Goal: Find specific page/section: Find specific page/section

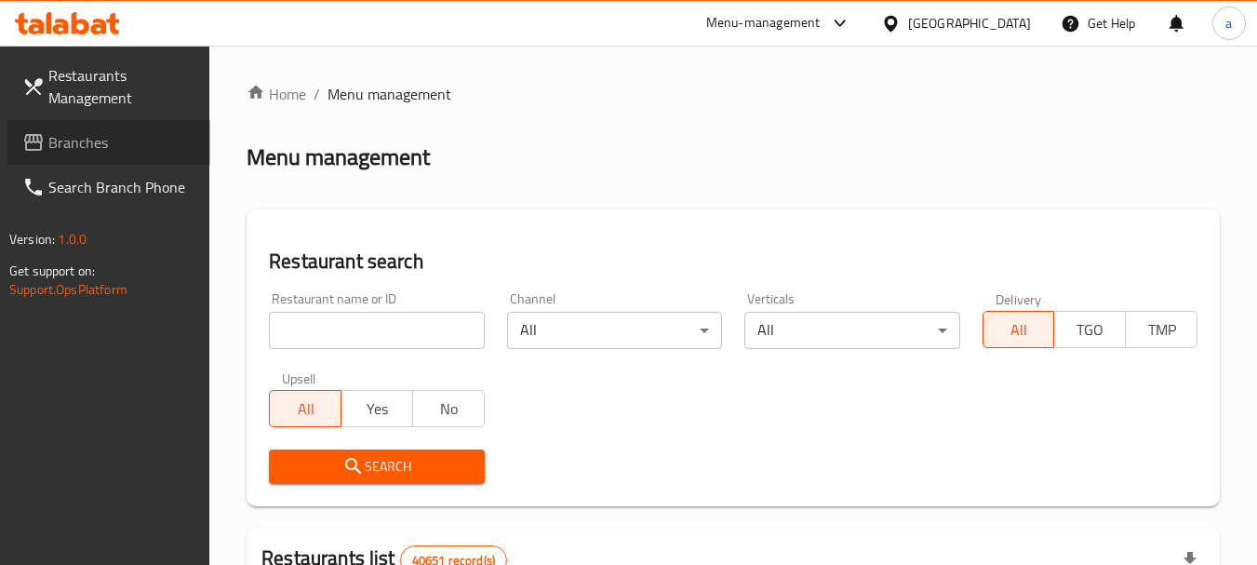
click at [71, 134] on span "Branches" at bounding box center [121, 142] width 147 height 22
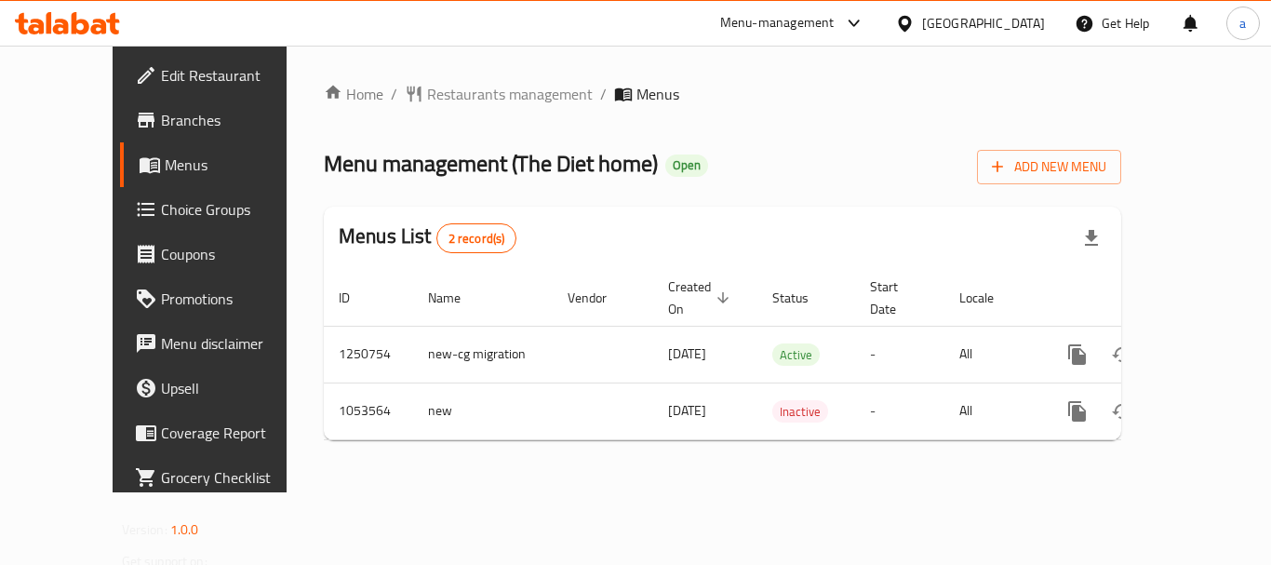
click at [458, 113] on div "Home / Restaurants management / Menus Menu management ( The Diet home ) Open Ad…" at bounding box center [722, 269] width 797 height 372
click at [456, 102] on span "Restaurants management" at bounding box center [510, 94] width 166 height 22
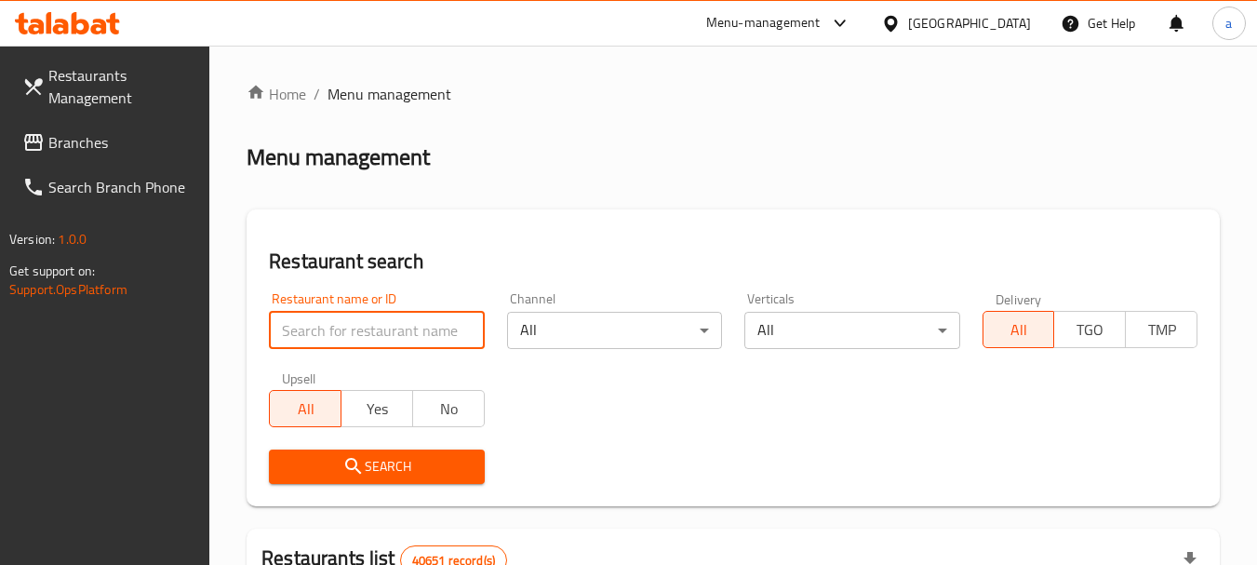
click at [414, 335] on input "search" at bounding box center [376, 330] width 215 height 37
paste input "662657"
type input "662657"
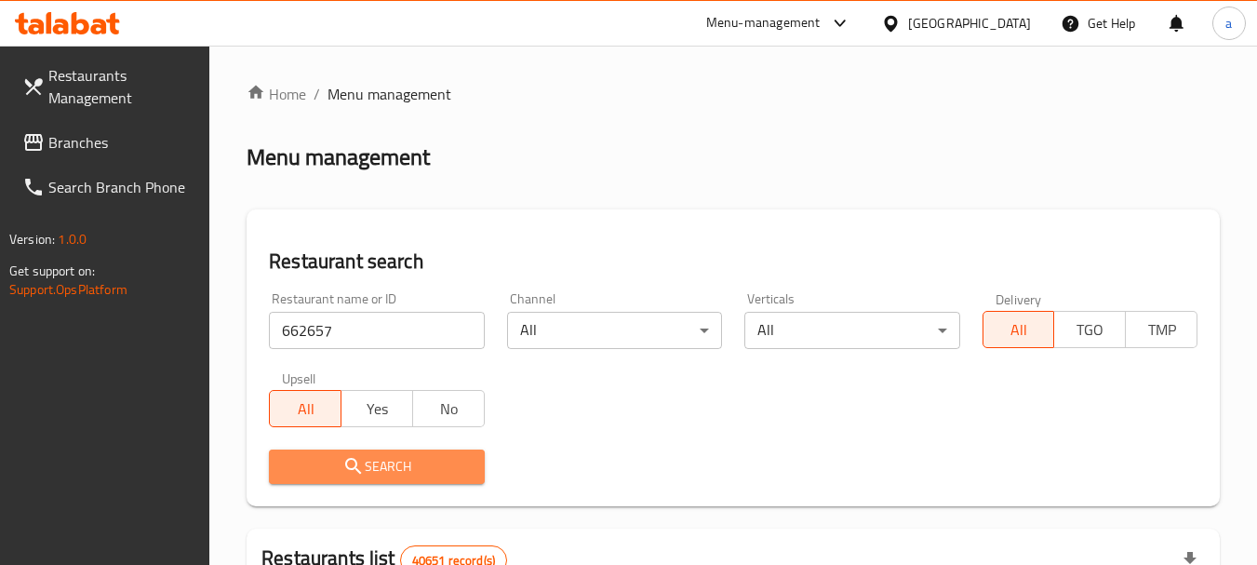
click at [442, 456] on span "Search" at bounding box center [376, 466] width 185 height 23
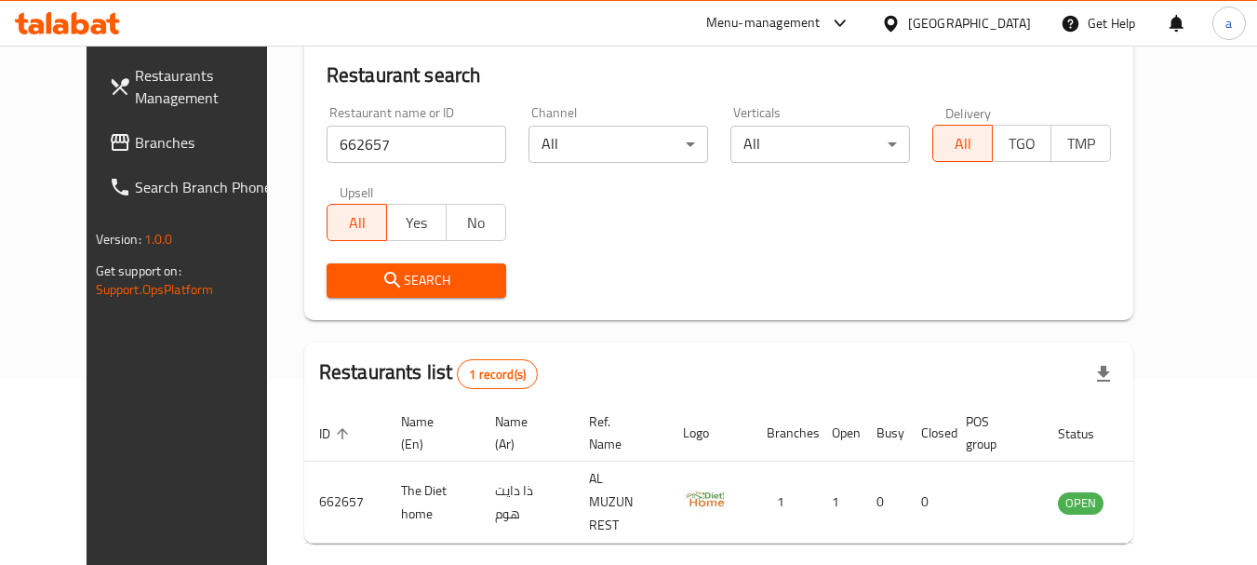
scroll to position [156, 0]
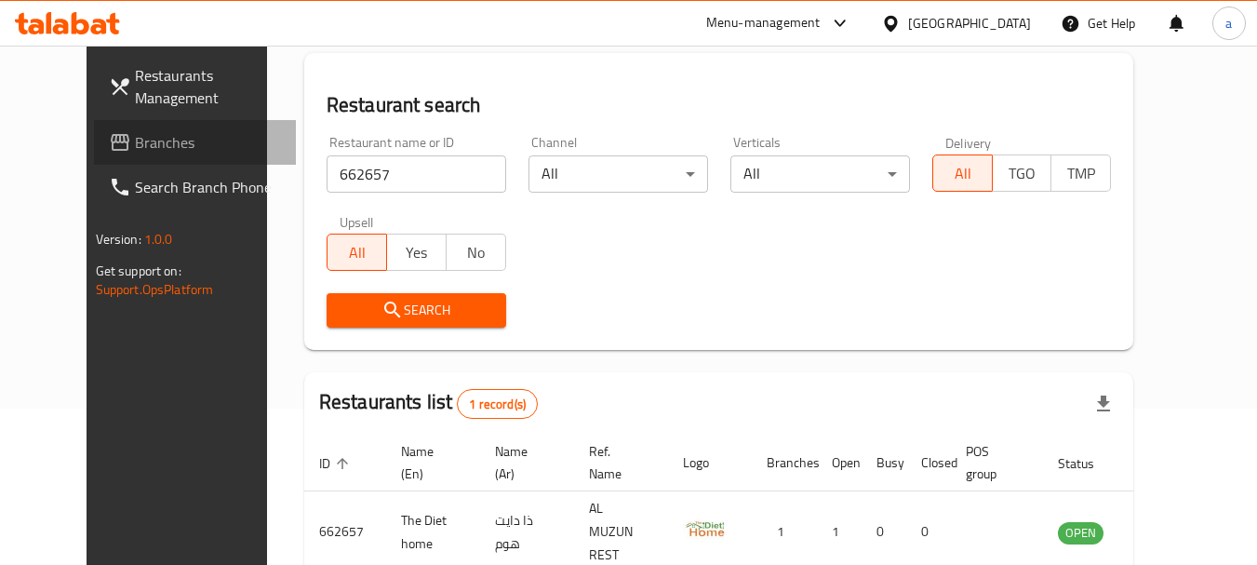
click at [135, 133] on span "Branches" at bounding box center [208, 142] width 147 height 22
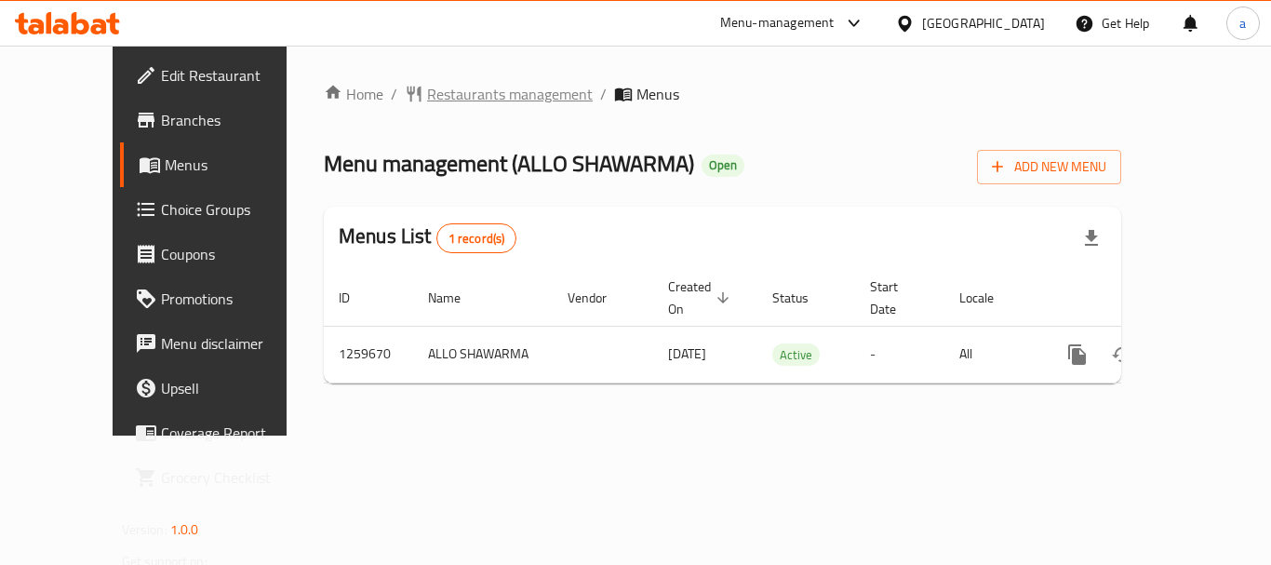
click at [437, 93] on span "Restaurants management" at bounding box center [510, 94] width 166 height 22
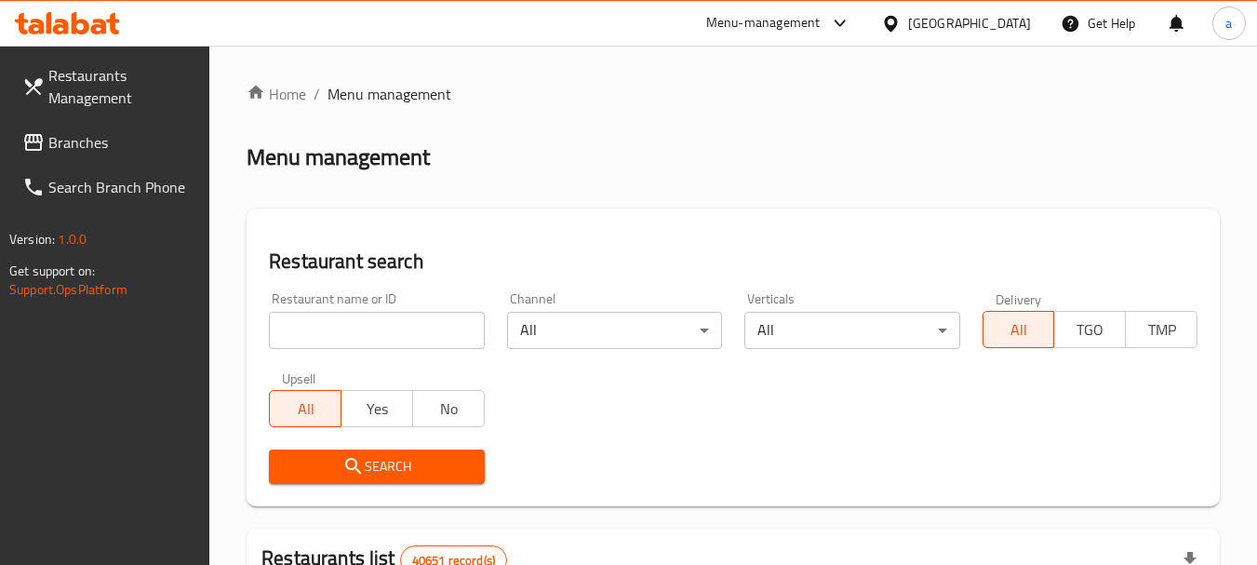
click at [392, 327] on input "search" at bounding box center [376, 330] width 215 height 37
paste input "684653"
type input "684653"
click at [409, 463] on span "Search" at bounding box center [376, 466] width 185 height 23
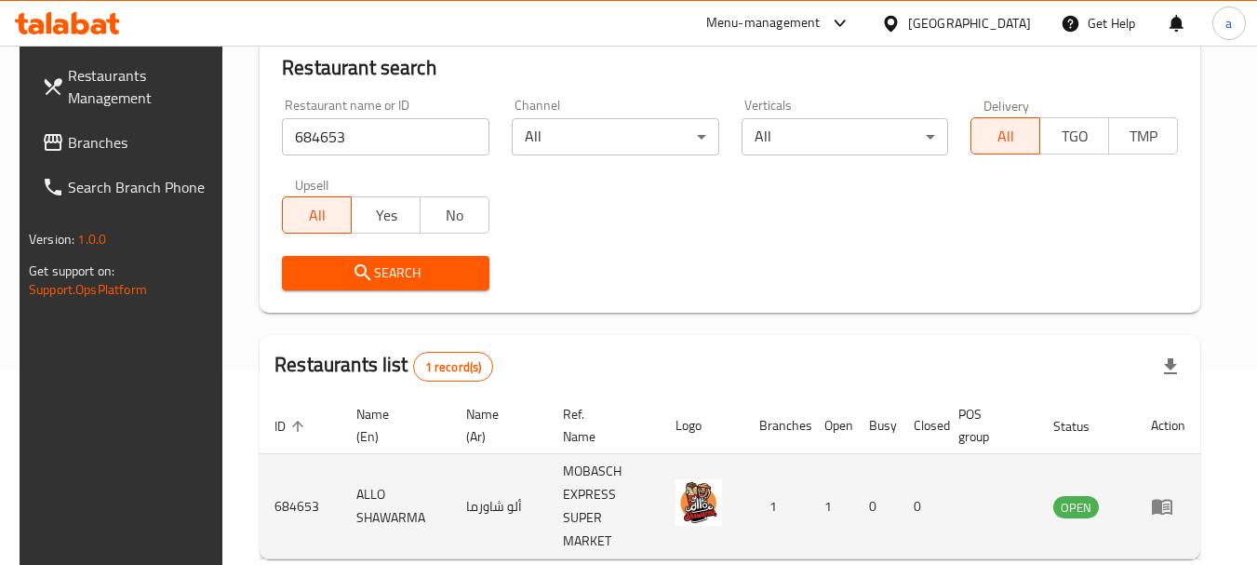
scroll to position [265, 0]
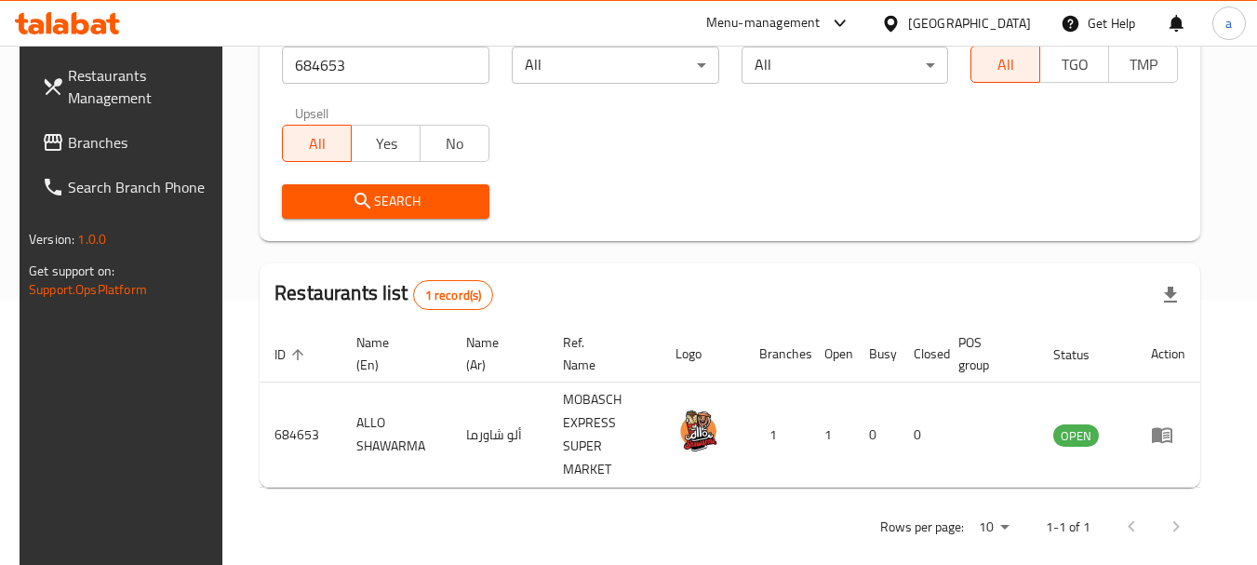
click at [915, 21] on div "[GEOGRAPHIC_DATA]" at bounding box center [969, 23] width 123 height 20
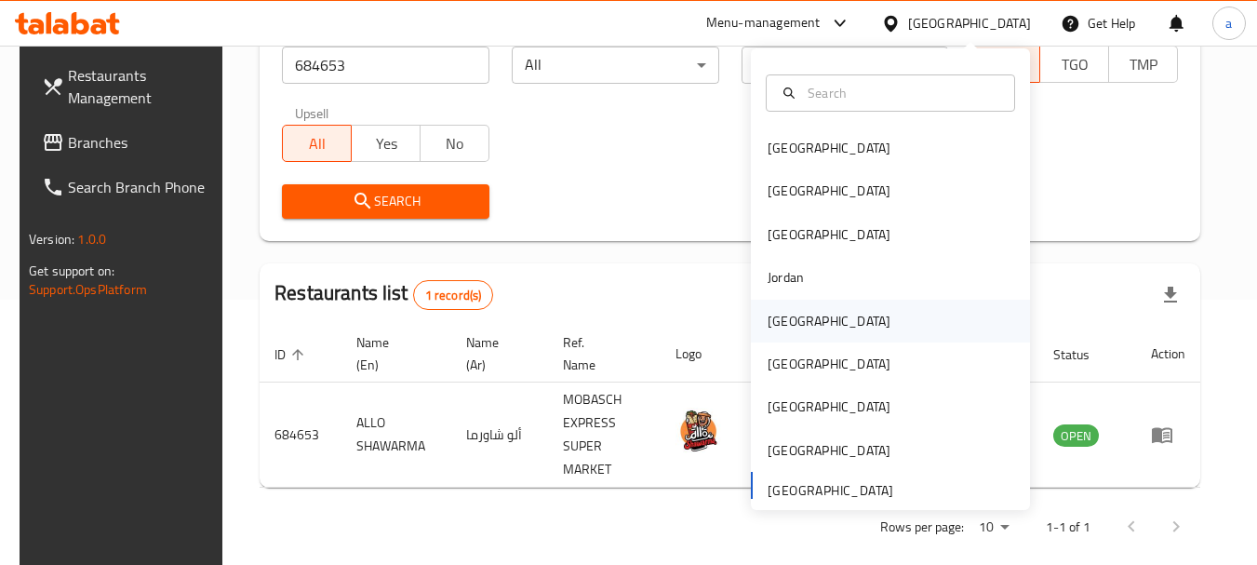
click at [797, 314] on div "Kuwait" at bounding box center [829, 321] width 153 height 43
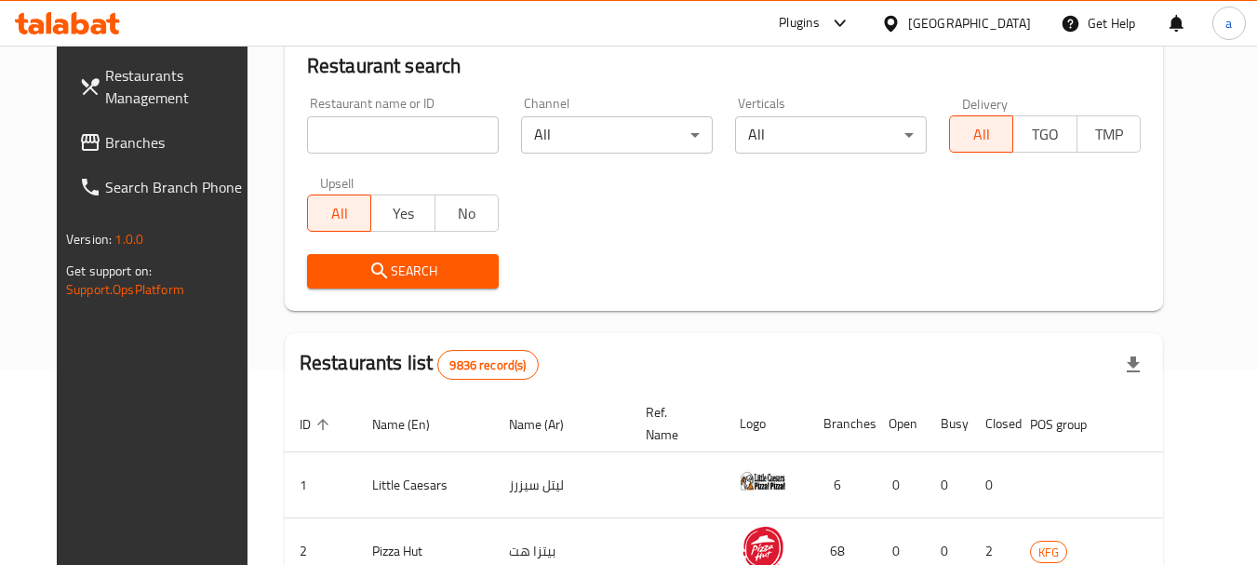
scroll to position [265, 0]
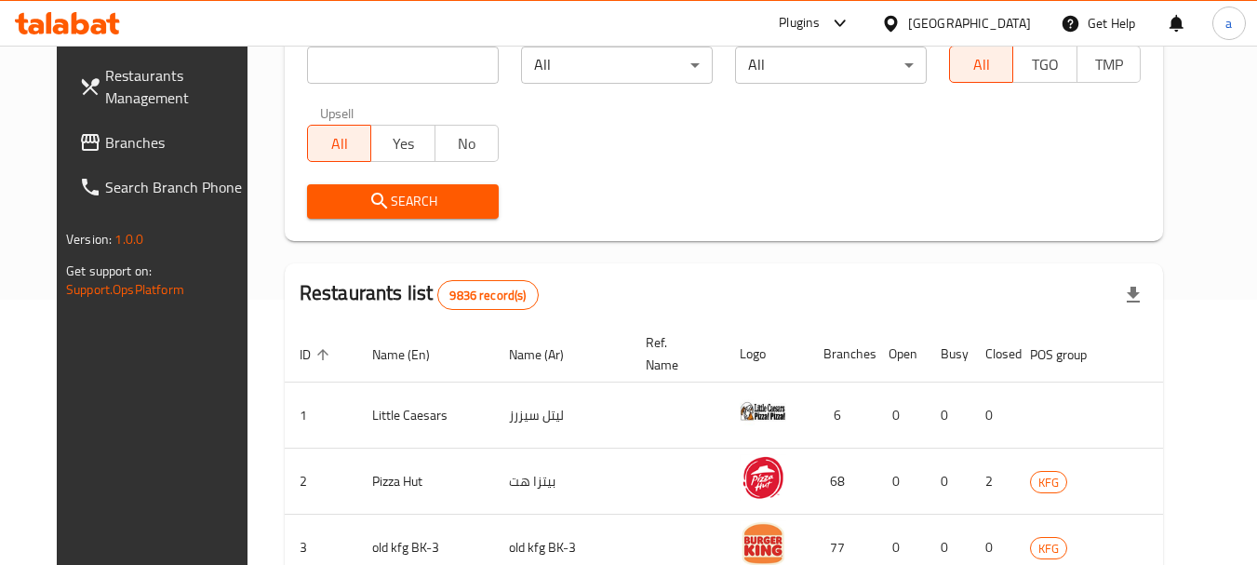
click at [105, 146] on span "Branches" at bounding box center [178, 142] width 147 height 22
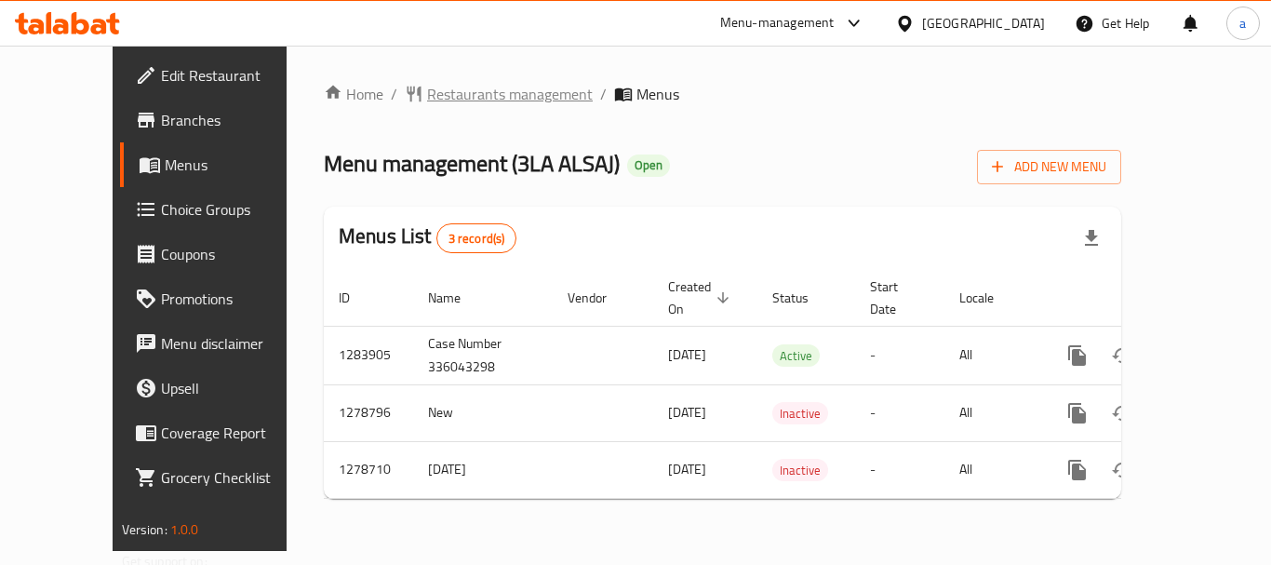
click at [427, 95] on span "Restaurants management" at bounding box center [510, 94] width 166 height 22
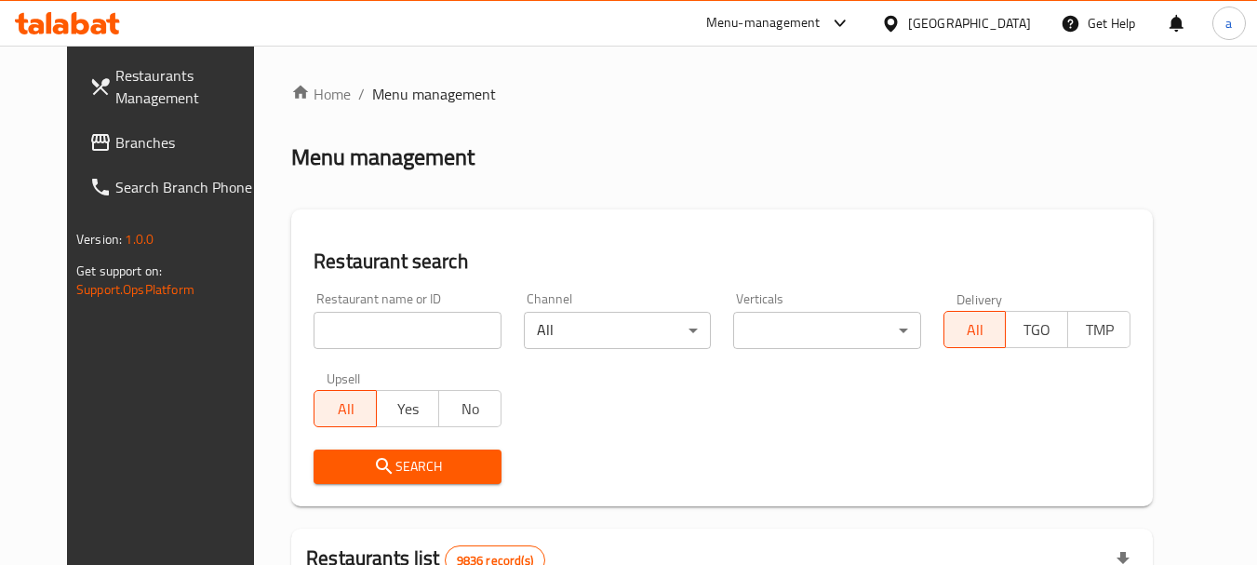
click at [397, 322] on input "search" at bounding box center [406, 330] width 187 height 37
paste input "693016"
type input "693016"
click at [406, 460] on span "Search" at bounding box center [406, 466] width 157 height 23
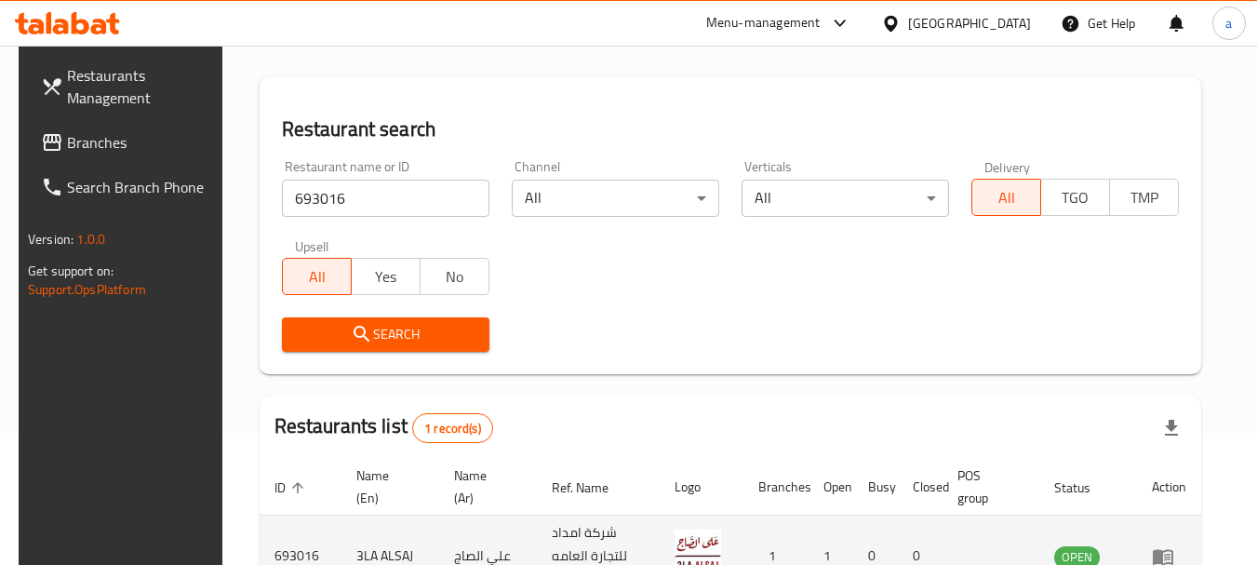
scroll to position [242, 0]
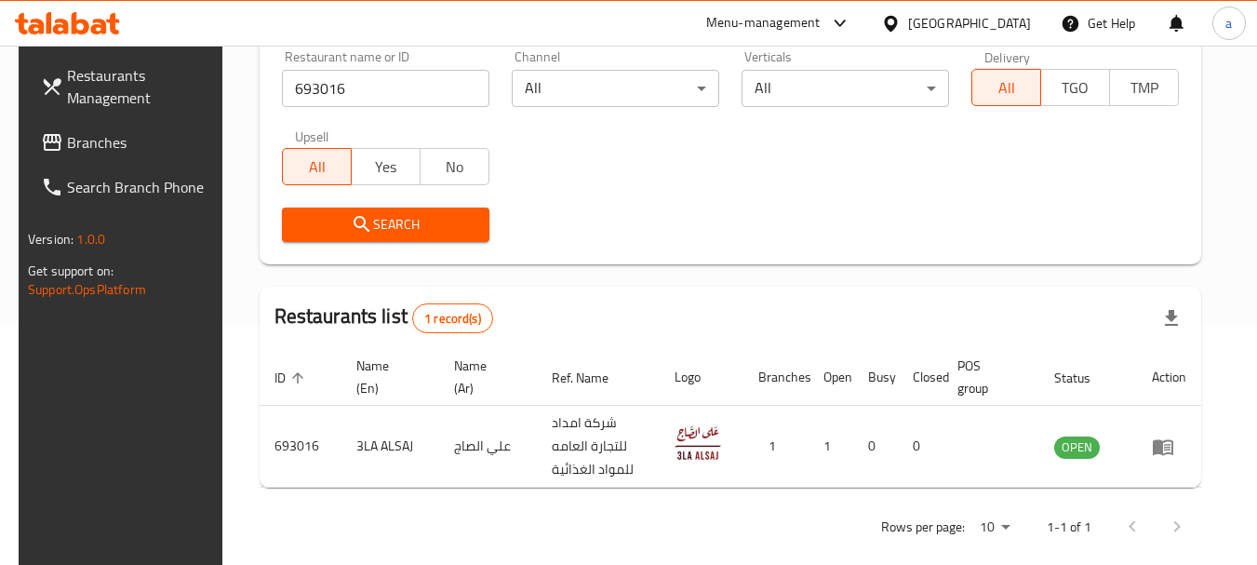
click at [1005, 20] on div "Kuwait" at bounding box center [969, 23] width 123 height 20
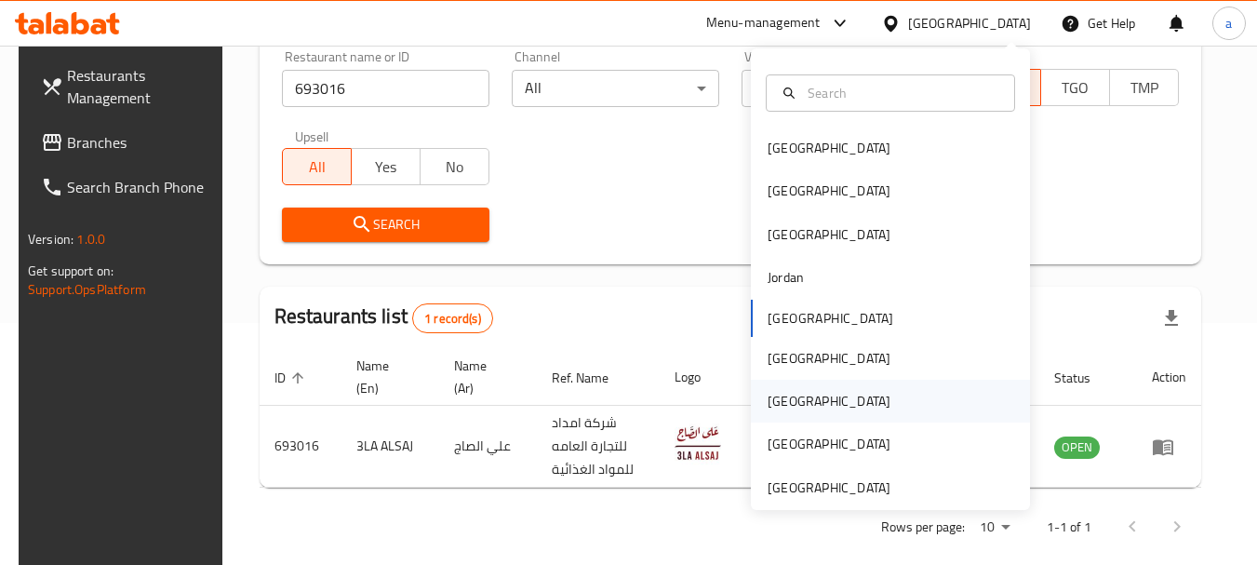
click at [797, 399] on div "[GEOGRAPHIC_DATA]" at bounding box center [829, 401] width 153 height 43
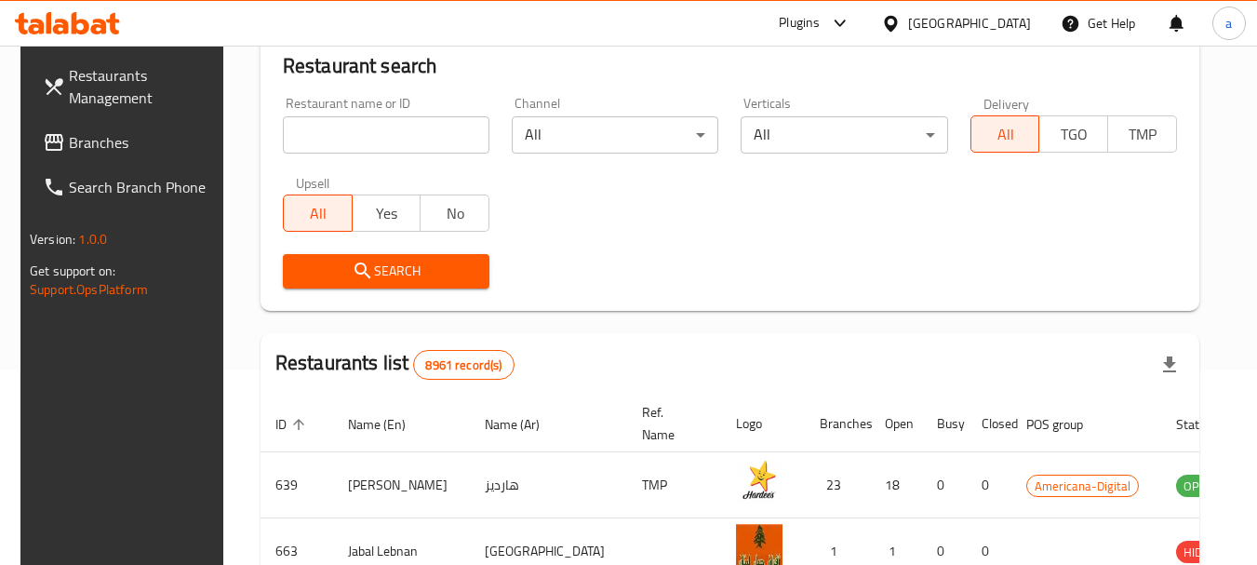
scroll to position [242, 0]
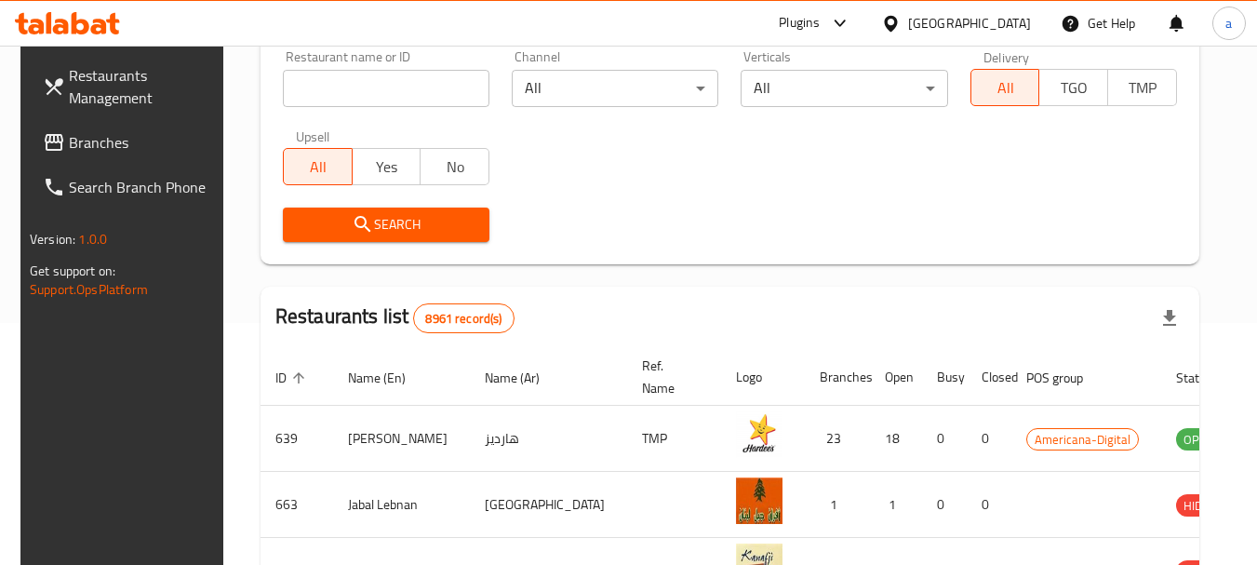
click at [124, 145] on span "Branches" at bounding box center [142, 142] width 147 height 22
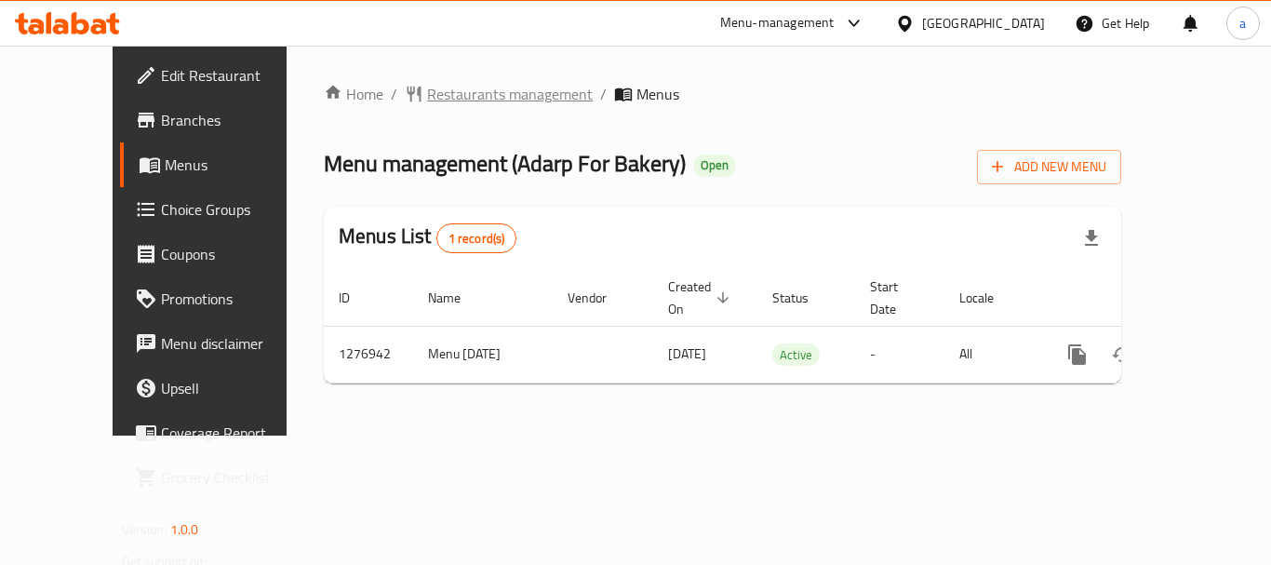
click at [453, 94] on span "Restaurants management" at bounding box center [510, 94] width 166 height 22
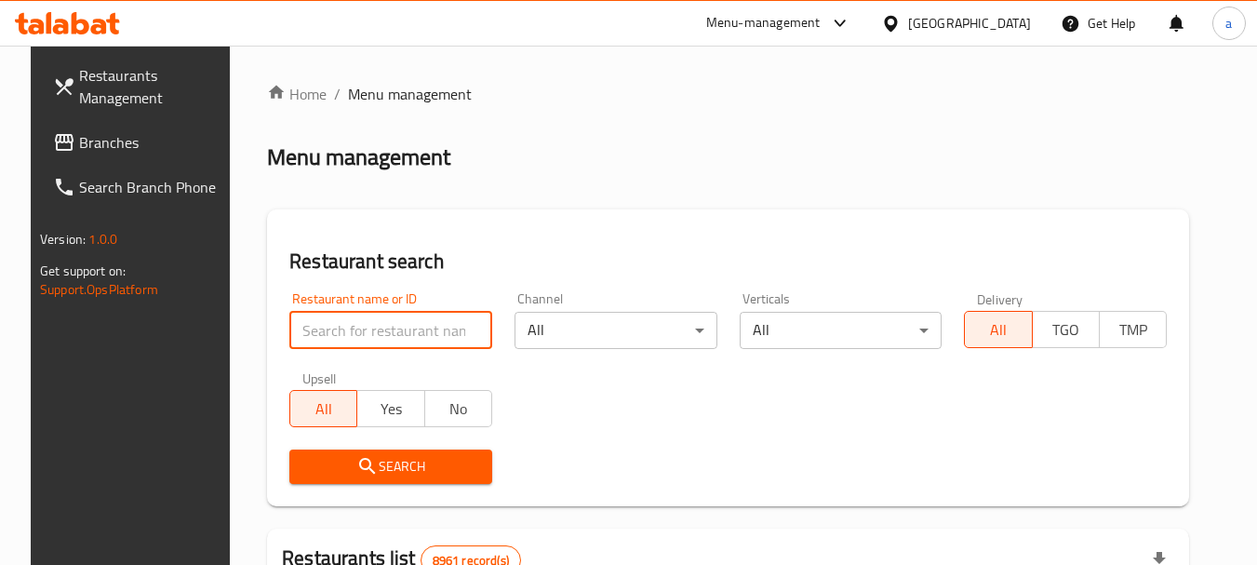
click at [409, 334] on input "search" at bounding box center [390, 330] width 203 height 37
paste input "692220"
type input "692220"
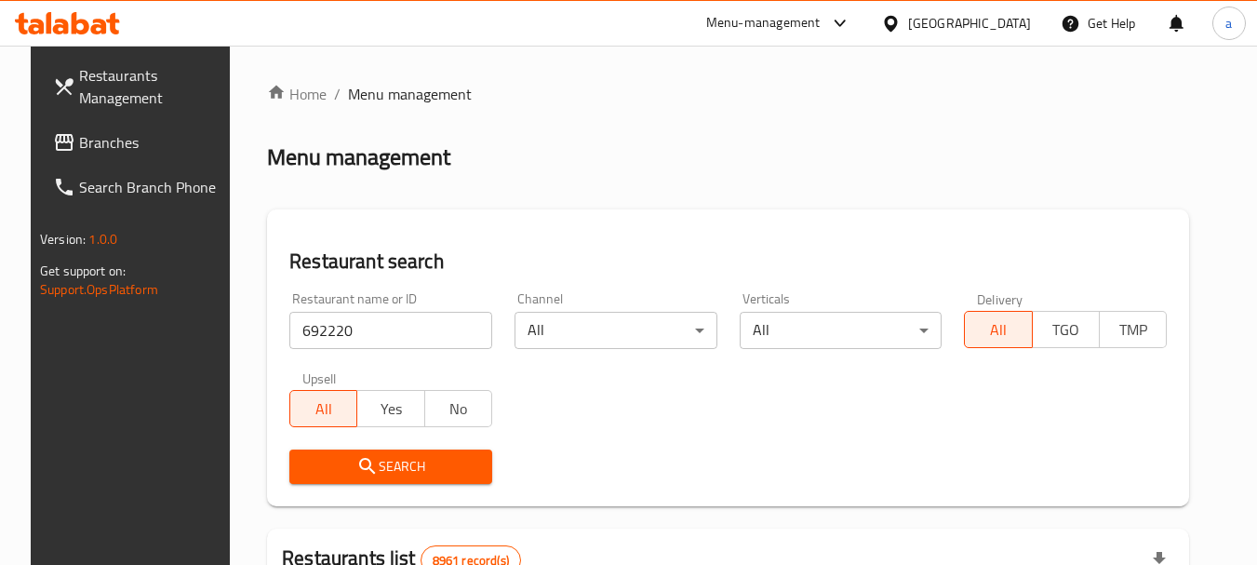
click at [449, 460] on span "Search" at bounding box center [390, 466] width 173 height 23
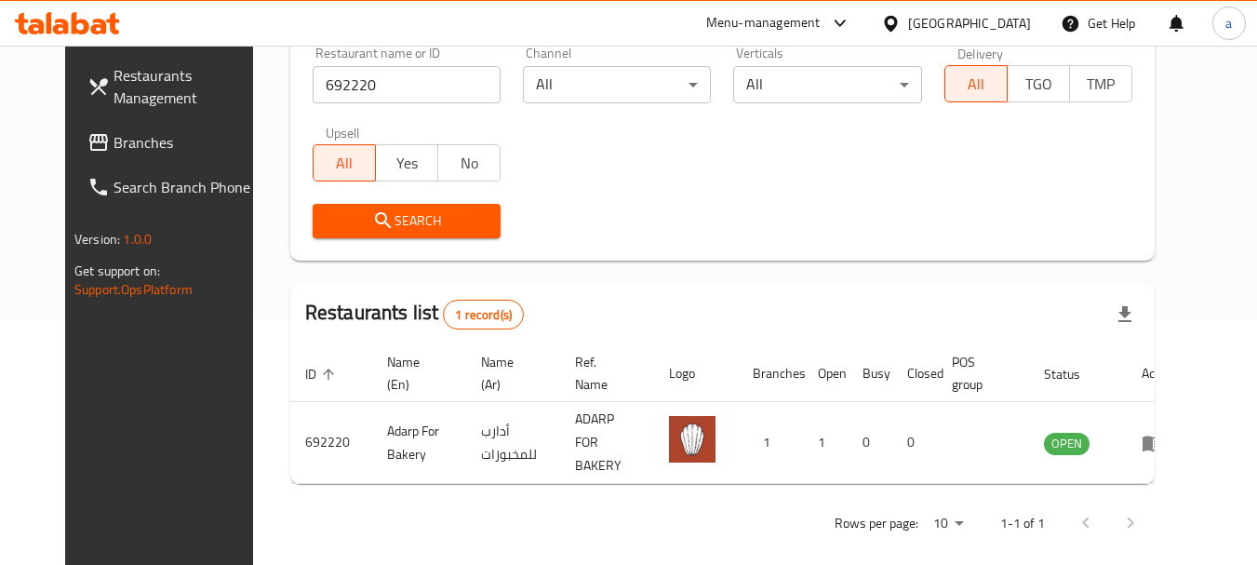
scroll to position [249, 0]
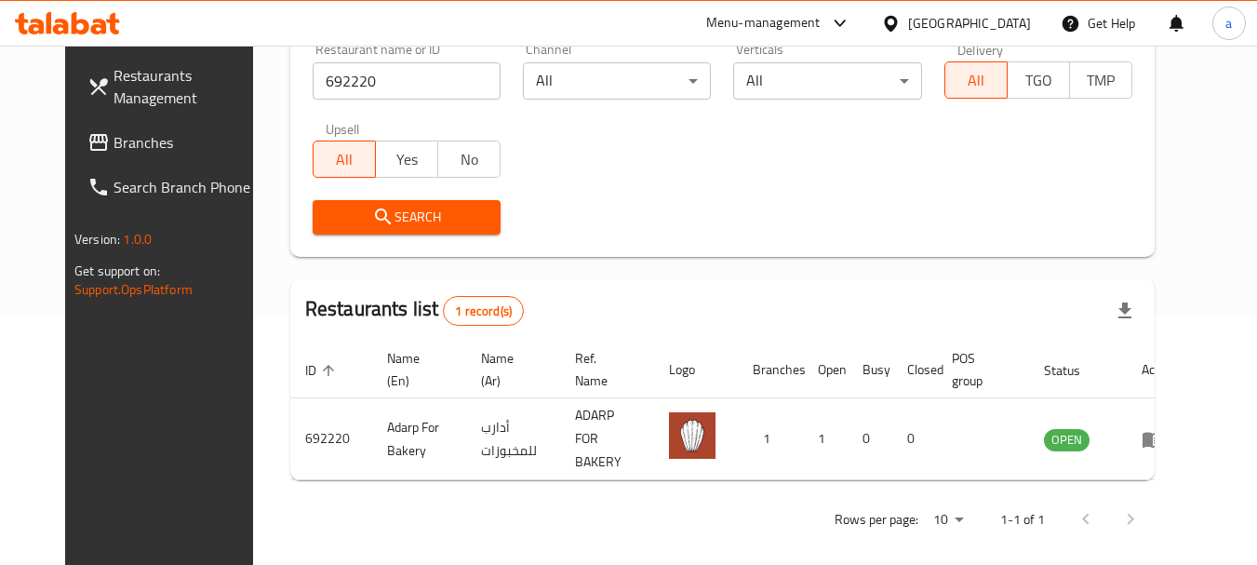
click at [900, 17] on icon at bounding box center [891, 24] width 20 height 20
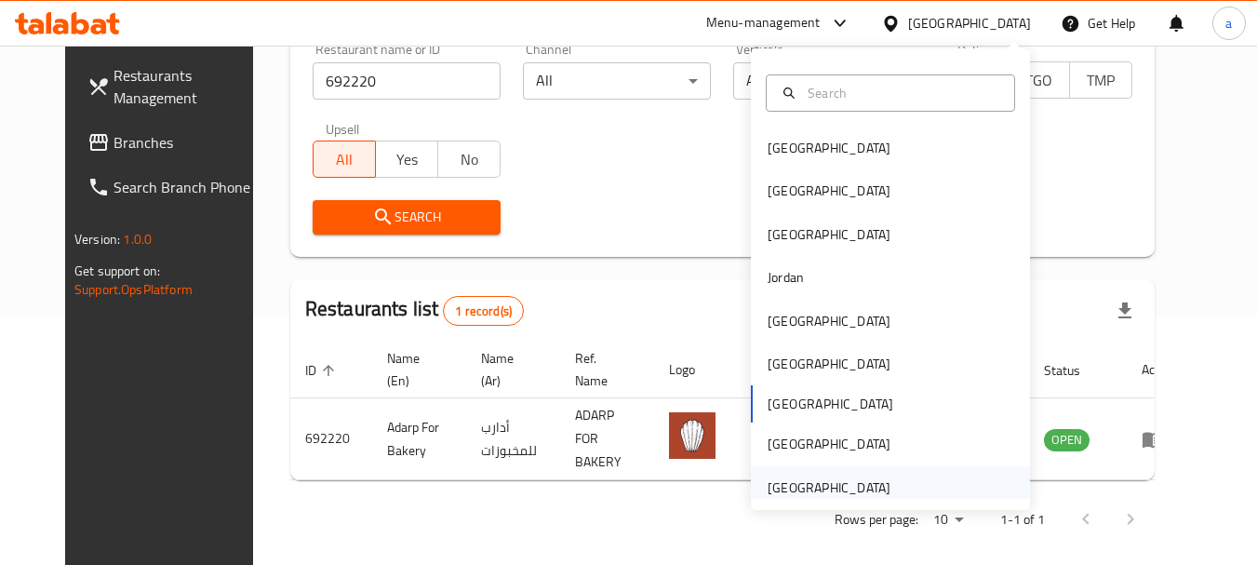
click at [802, 488] on div "[GEOGRAPHIC_DATA]" at bounding box center [828, 487] width 123 height 20
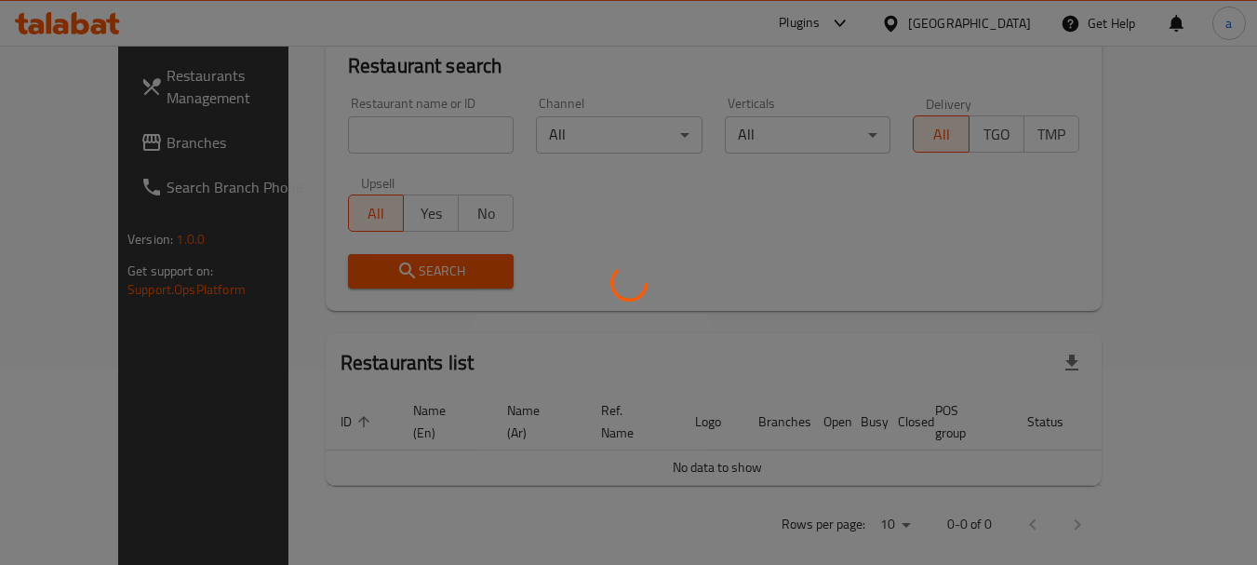
scroll to position [249, 0]
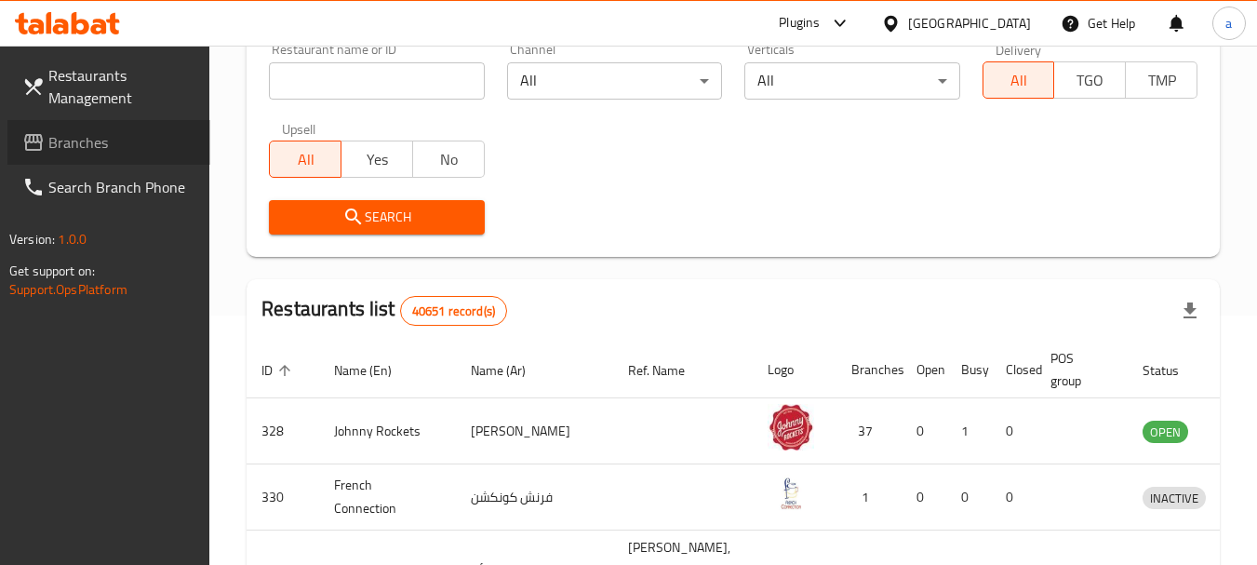
click at [87, 147] on span "Branches" at bounding box center [121, 142] width 147 height 22
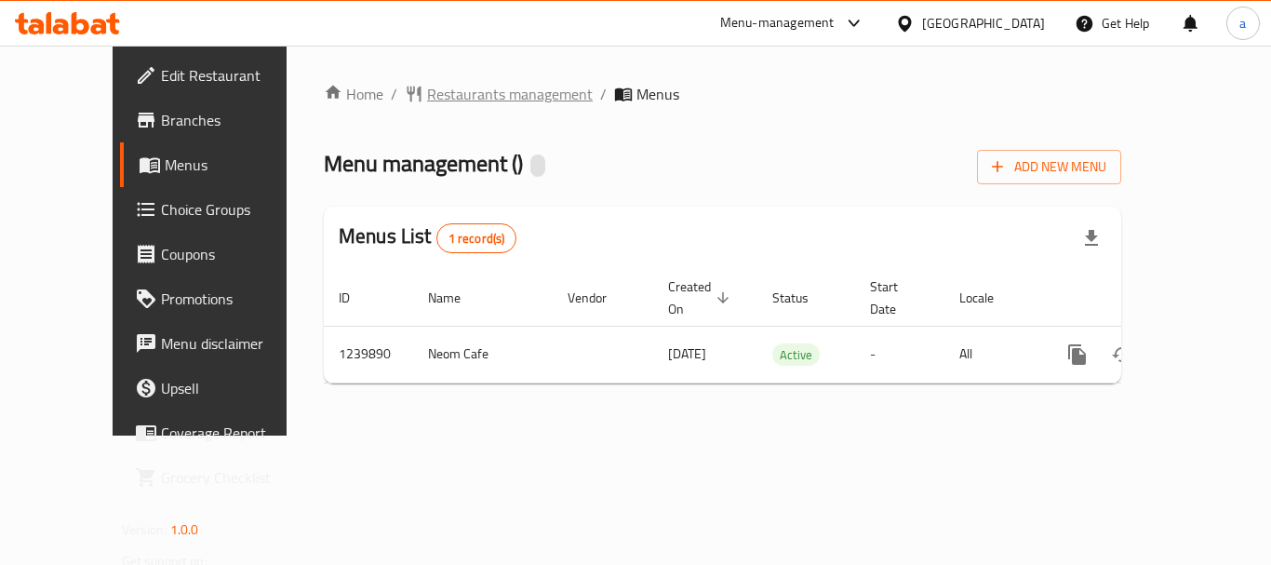
click at [427, 93] on span "Restaurants management" at bounding box center [510, 94] width 166 height 22
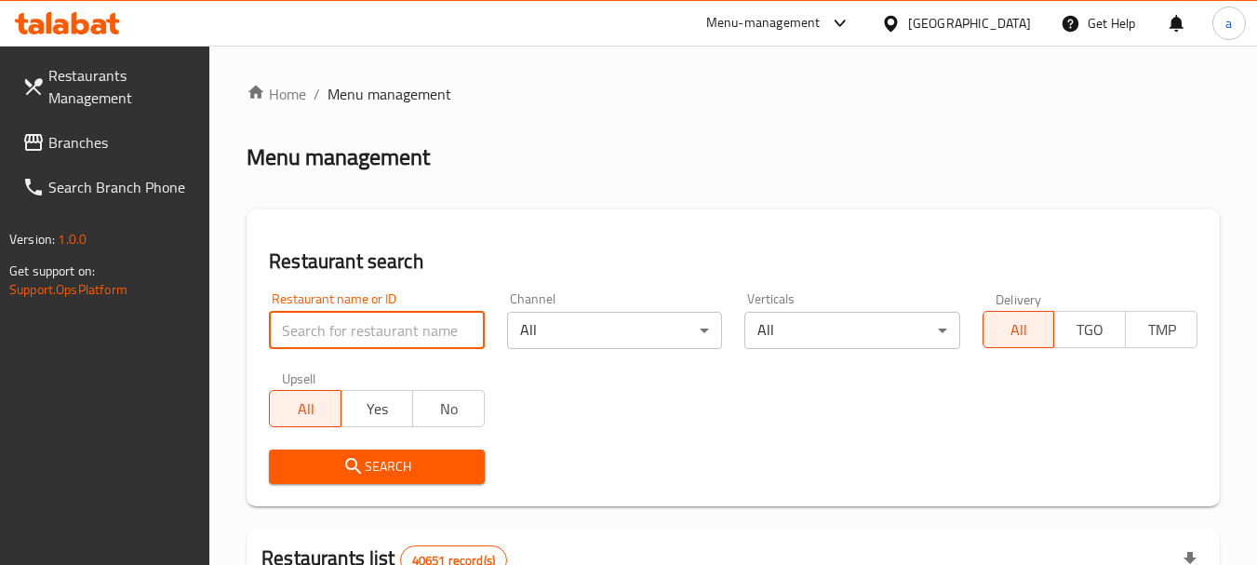
click at [411, 329] on input "search" at bounding box center [376, 330] width 215 height 37
paste input "680117"
type input "680117"
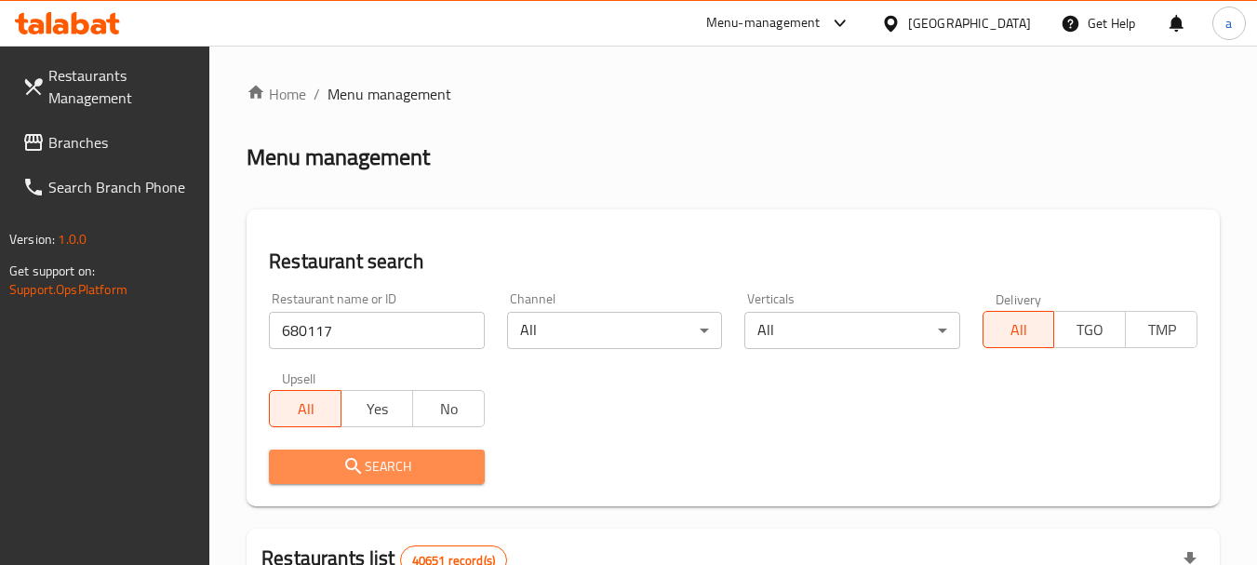
click at [427, 475] on span "Search" at bounding box center [376, 466] width 185 height 23
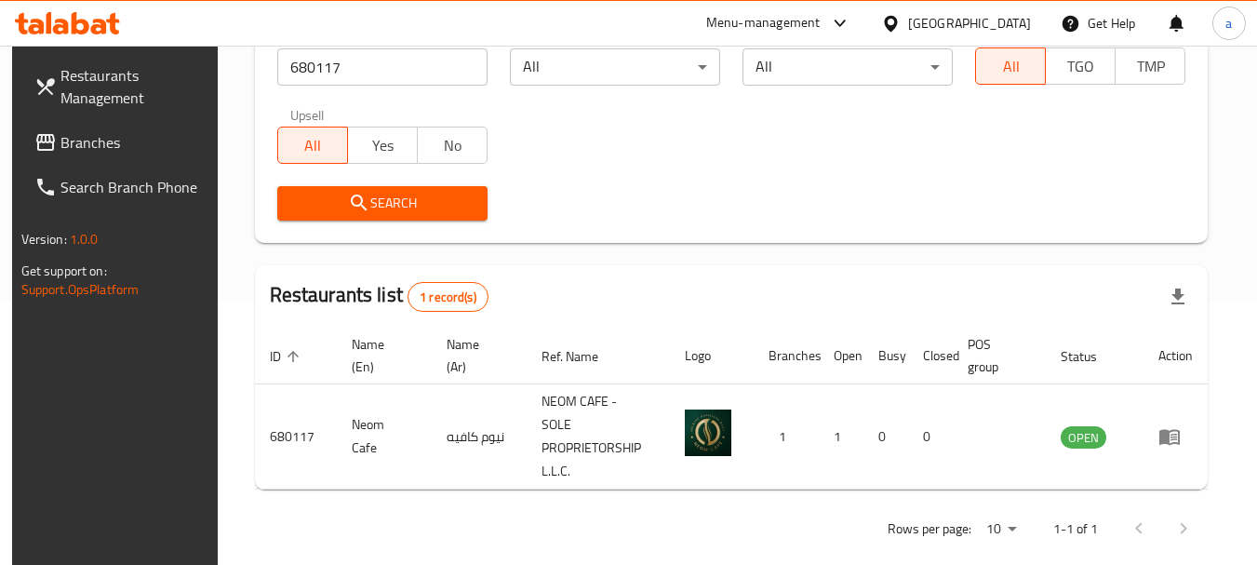
scroll to position [265, 0]
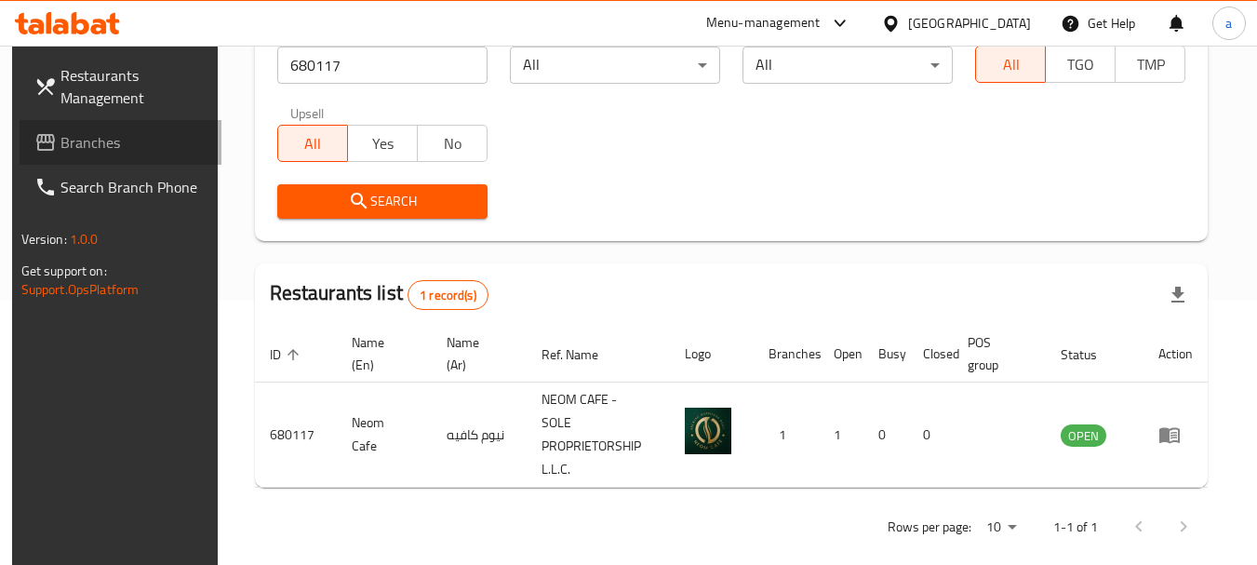
click at [96, 142] on span "Branches" at bounding box center [133, 142] width 147 height 22
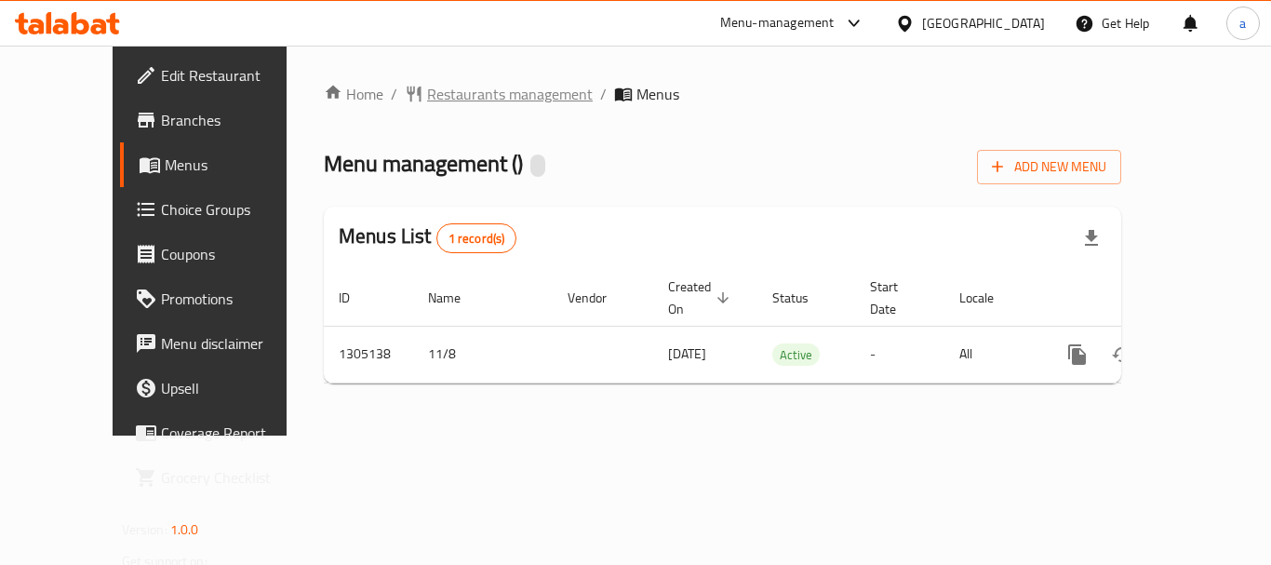
click at [458, 95] on span "Restaurants management" at bounding box center [510, 94] width 166 height 22
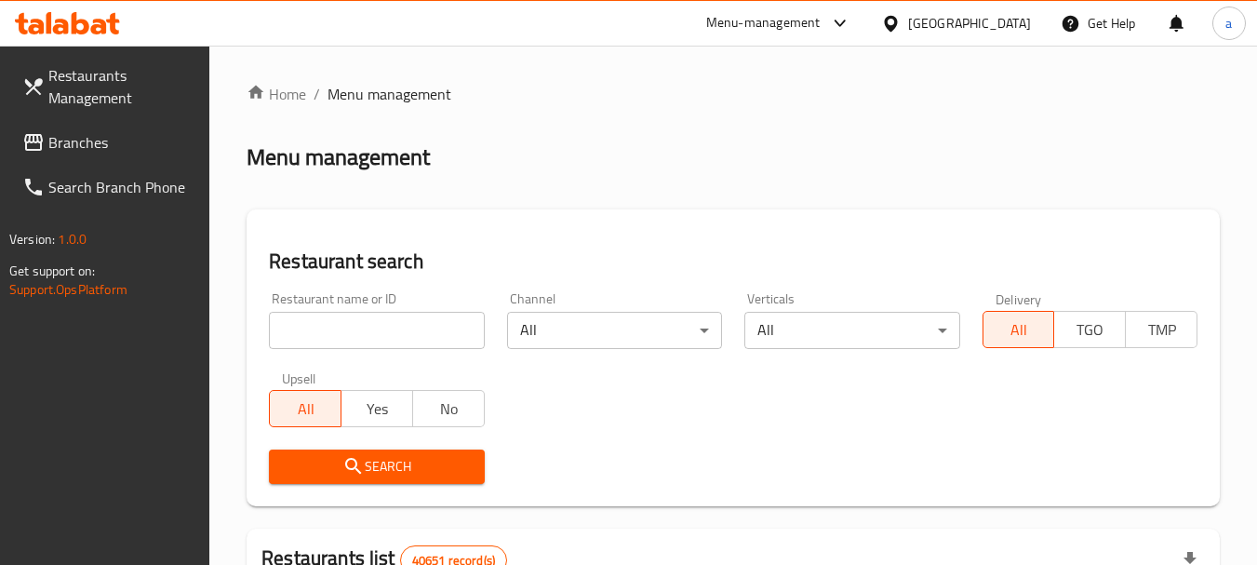
click at [379, 323] on input "search" at bounding box center [376, 330] width 215 height 37
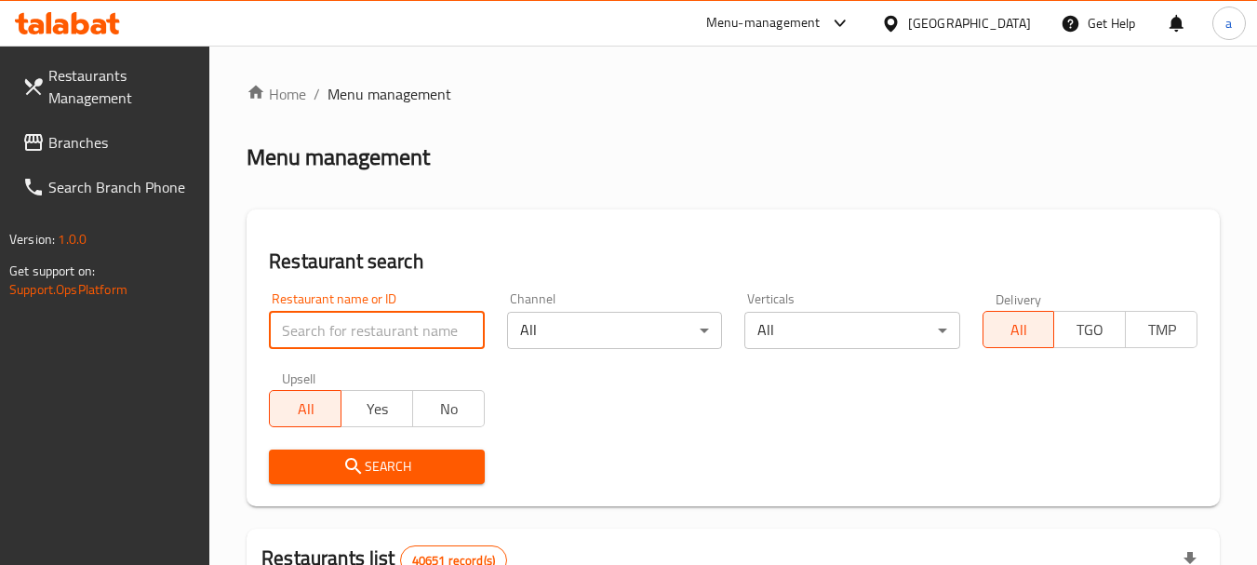
paste input "703553"
type input "703553"
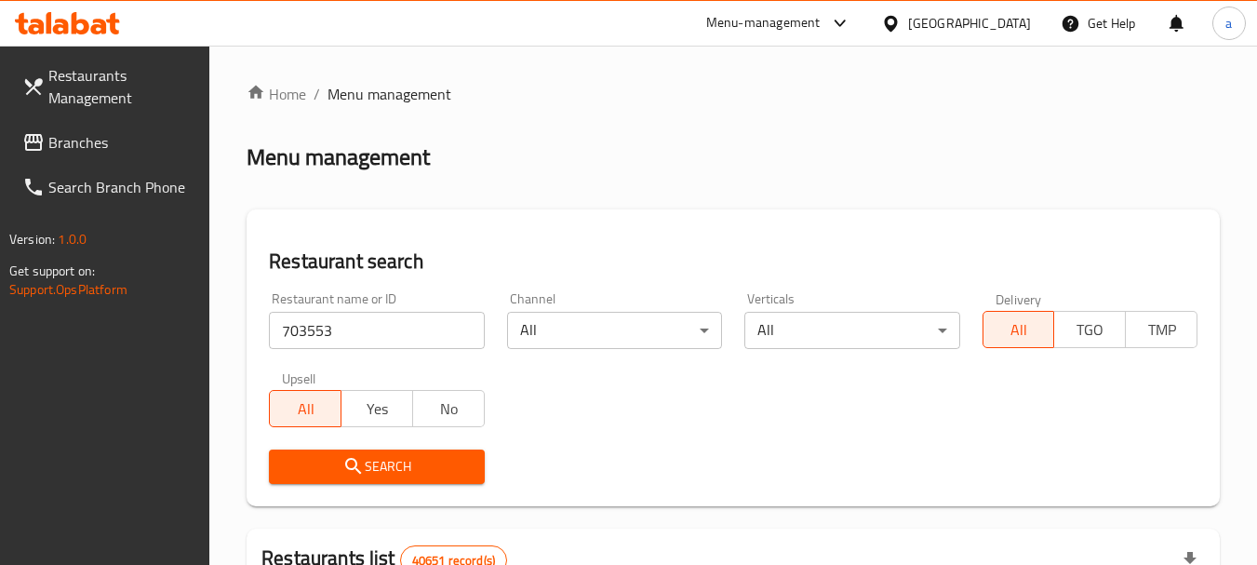
click at [413, 460] on span "Search" at bounding box center [376, 466] width 185 height 23
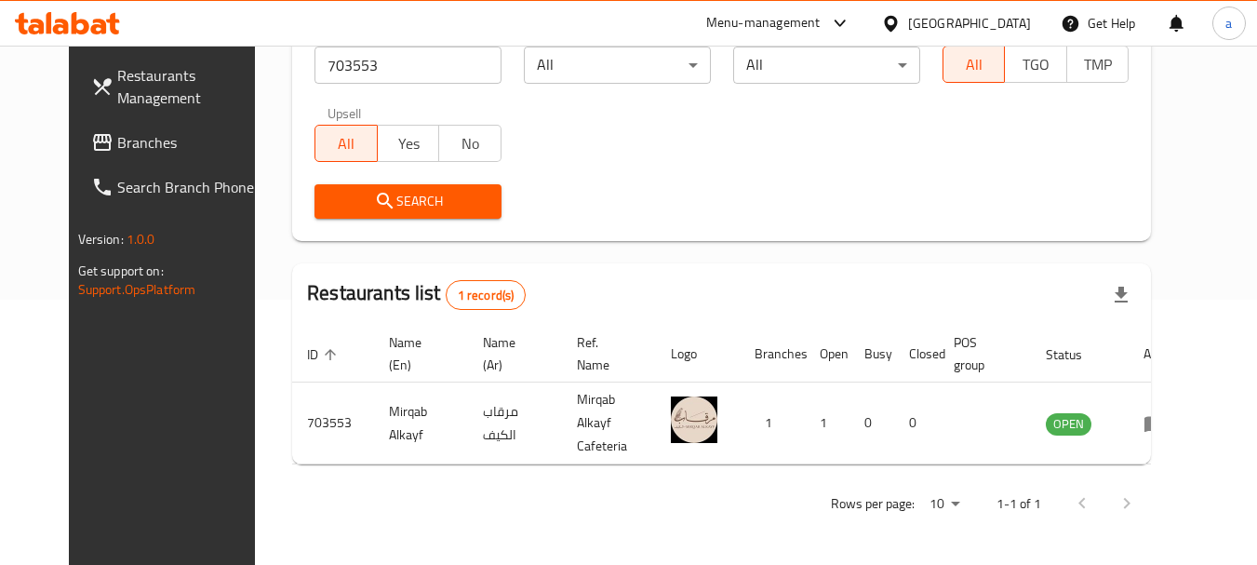
scroll to position [249, 0]
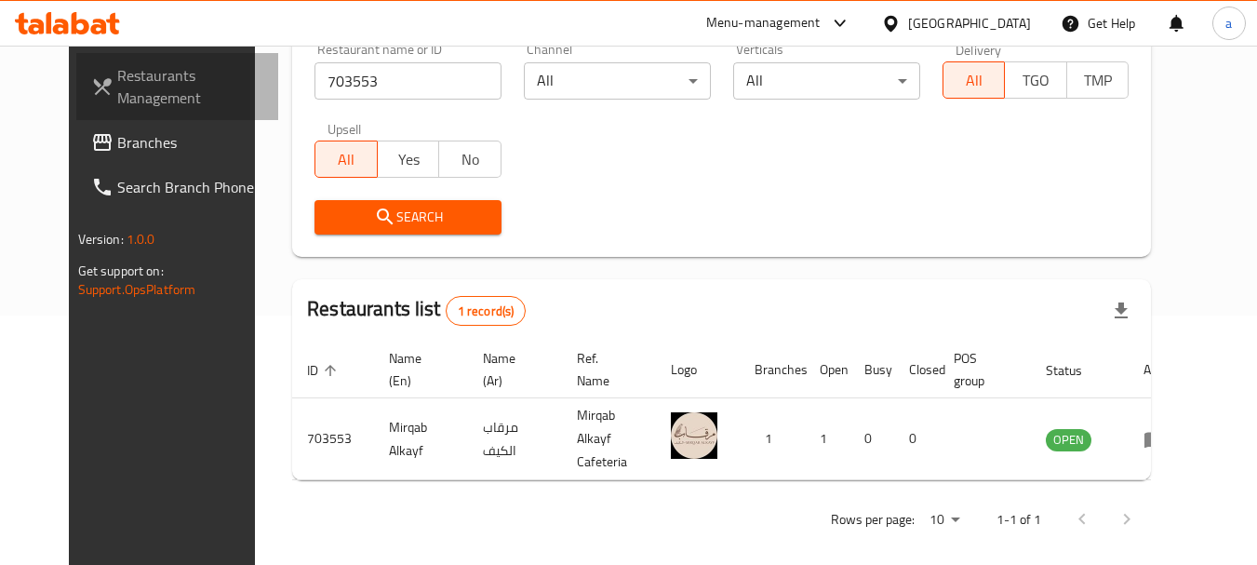
click at [94, 119] on link "Restaurants Management" at bounding box center [177, 86] width 203 height 67
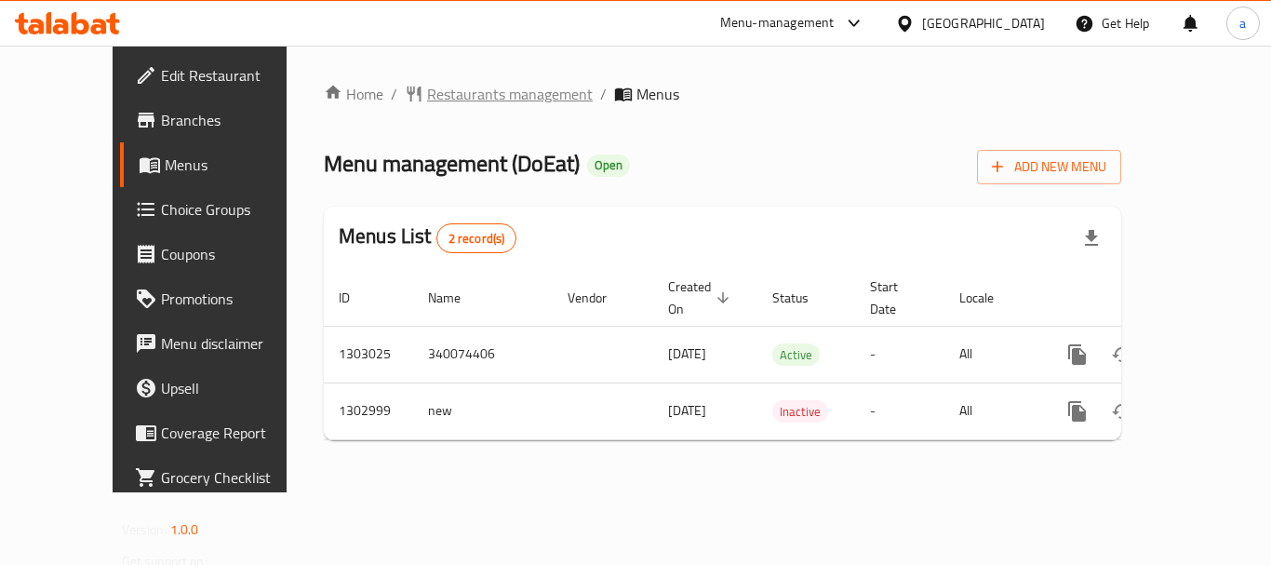
click at [448, 95] on span "Restaurants management" at bounding box center [510, 94] width 166 height 22
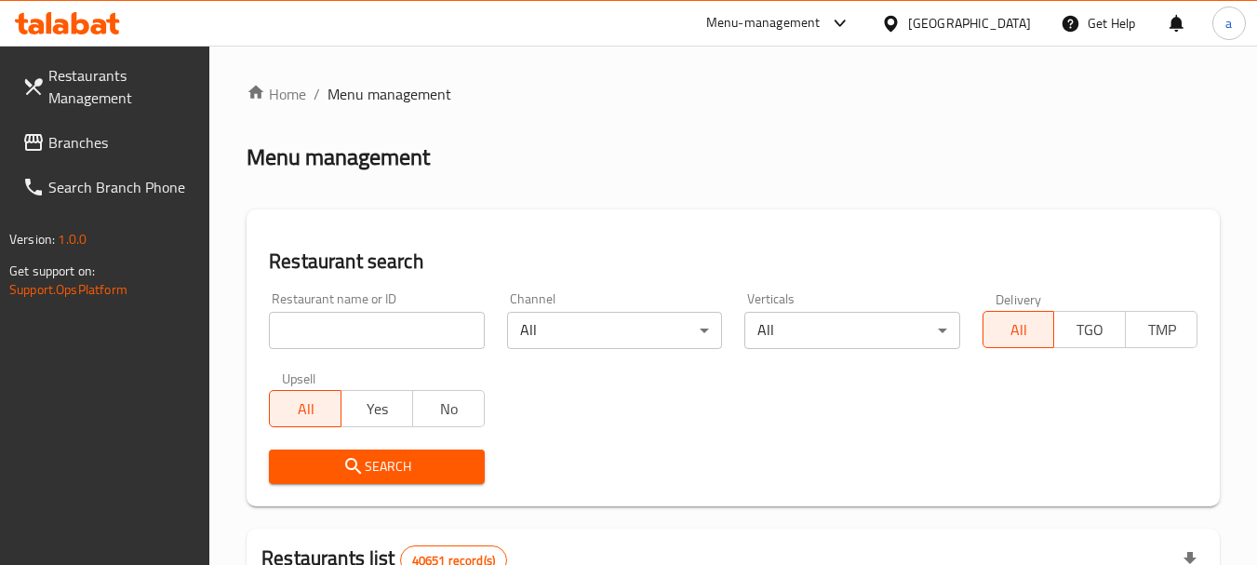
drag, startPoint x: 415, startPoint y: 322, endPoint x: 416, endPoint y: 349, distance: 27.0
click at [415, 322] on input "search" at bounding box center [376, 330] width 215 height 37
paste input "702668"
type input "702668"
click at [393, 453] on button "Search" at bounding box center [376, 466] width 215 height 34
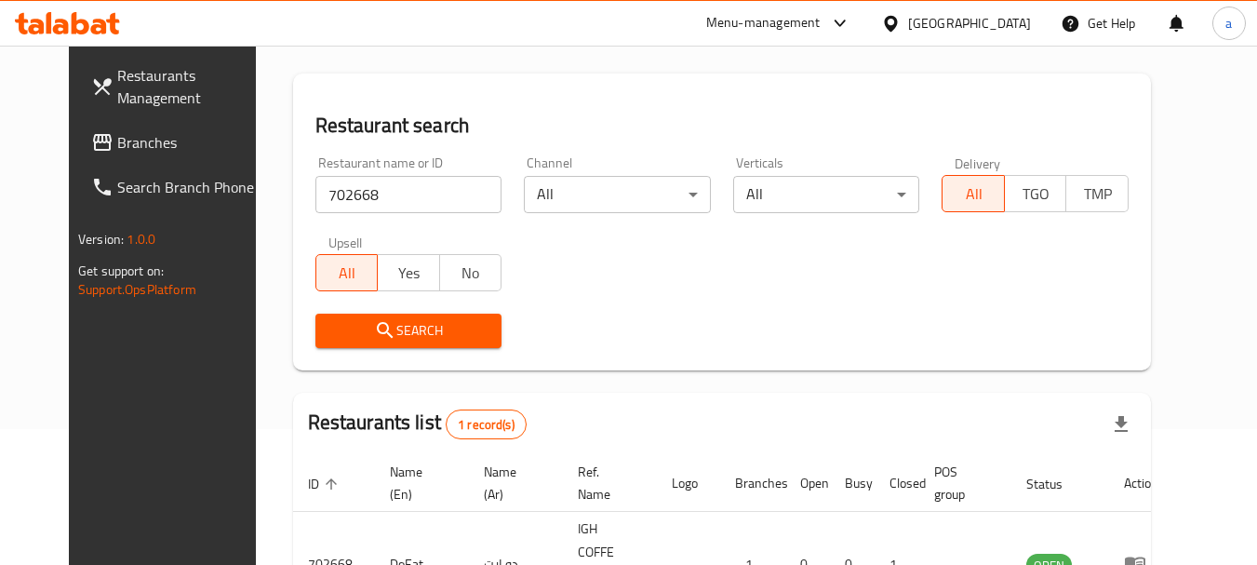
scroll to position [242, 0]
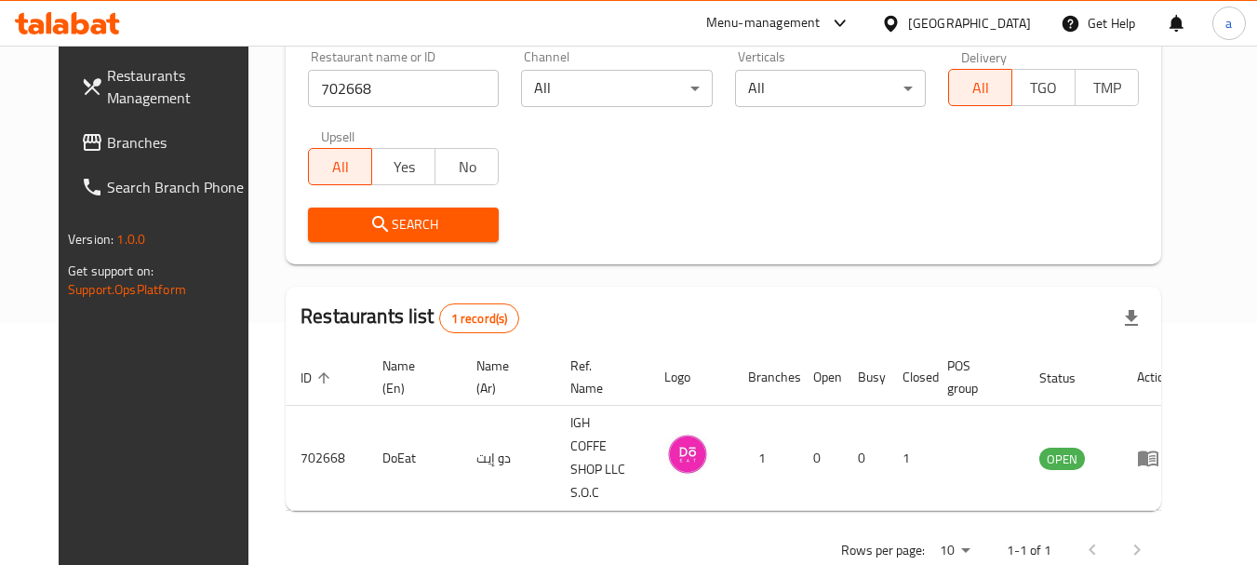
click at [946, 15] on div "[GEOGRAPHIC_DATA]" at bounding box center [969, 23] width 123 height 20
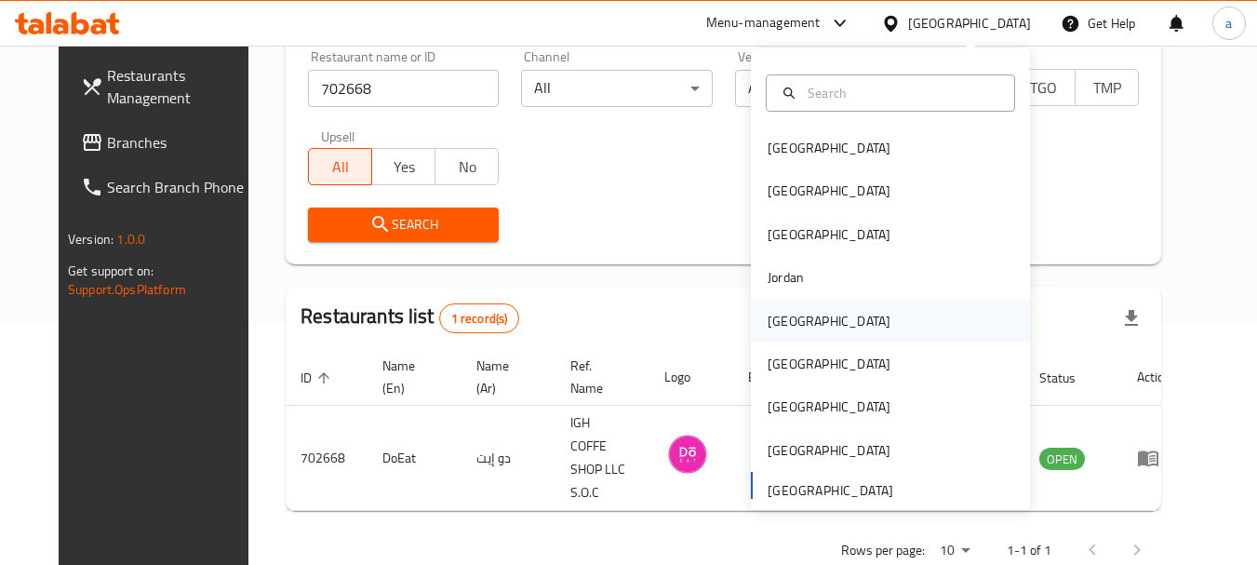
click at [798, 317] on div "[GEOGRAPHIC_DATA]" at bounding box center [829, 321] width 153 height 43
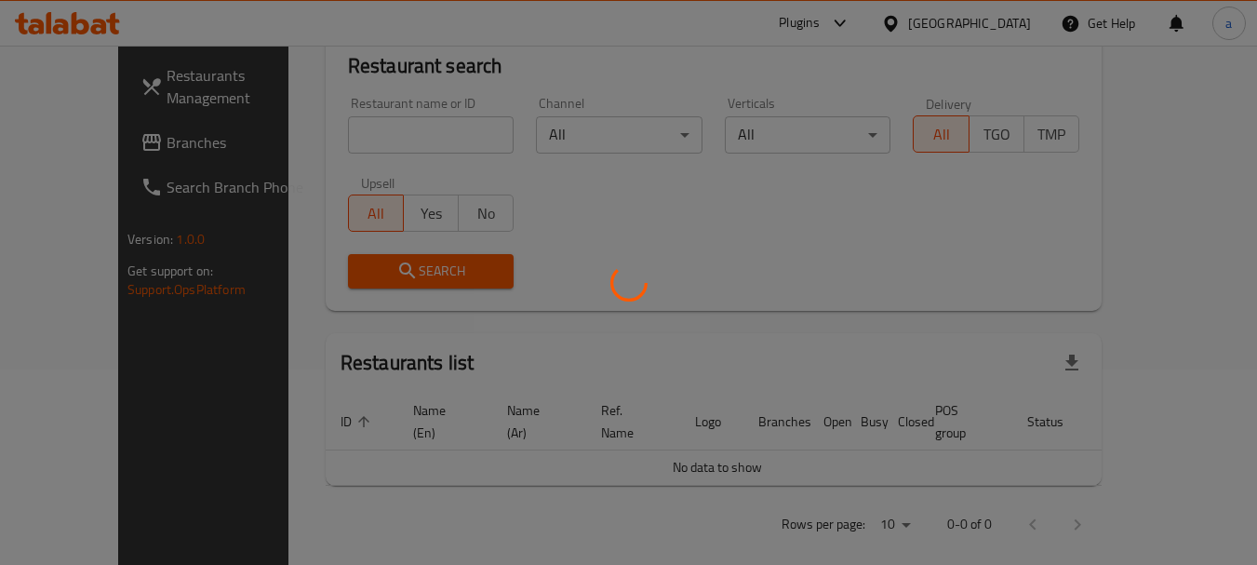
scroll to position [242, 0]
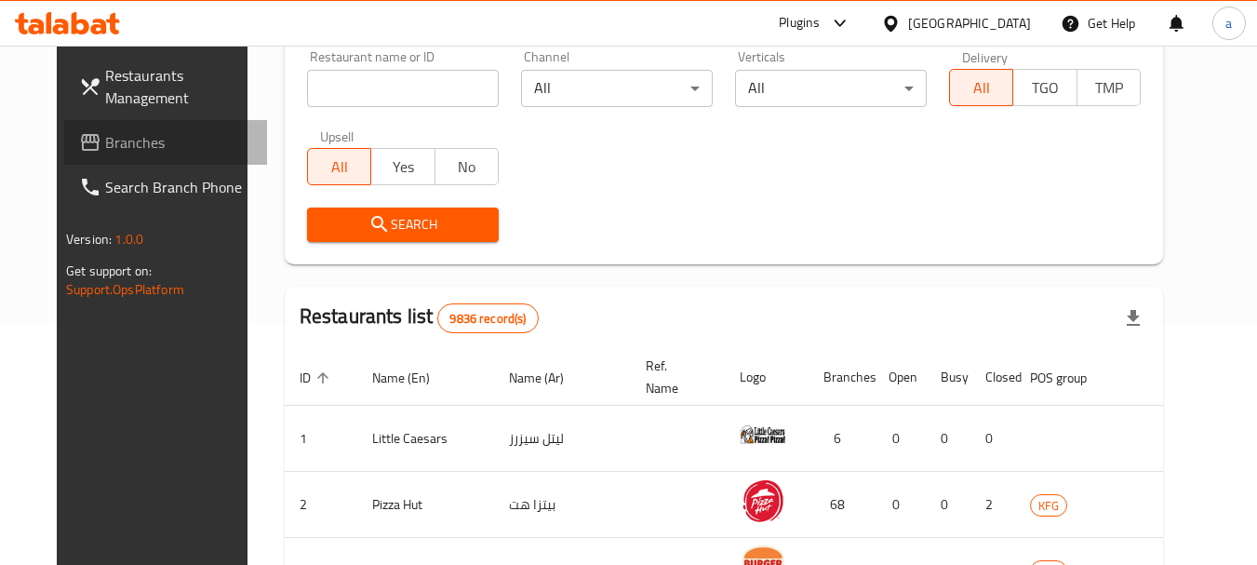
click at [105, 137] on span "Branches" at bounding box center [178, 142] width 147 height 22
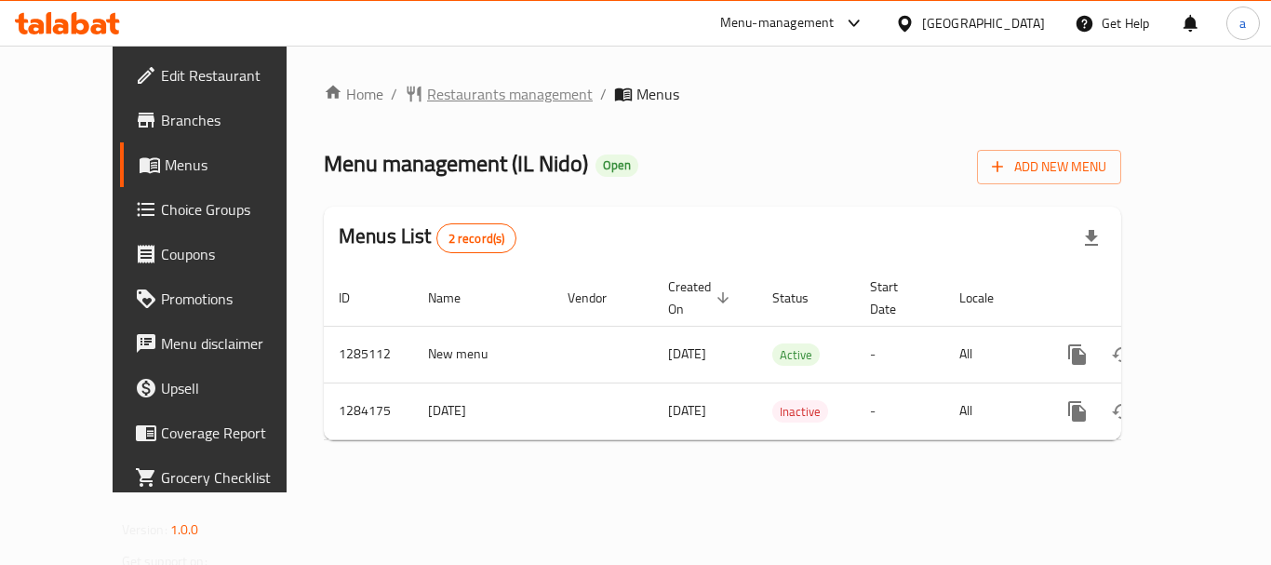
click at [427, 100] on span "Restaurants management" at bounding box center [510, 94] width 166 height 22
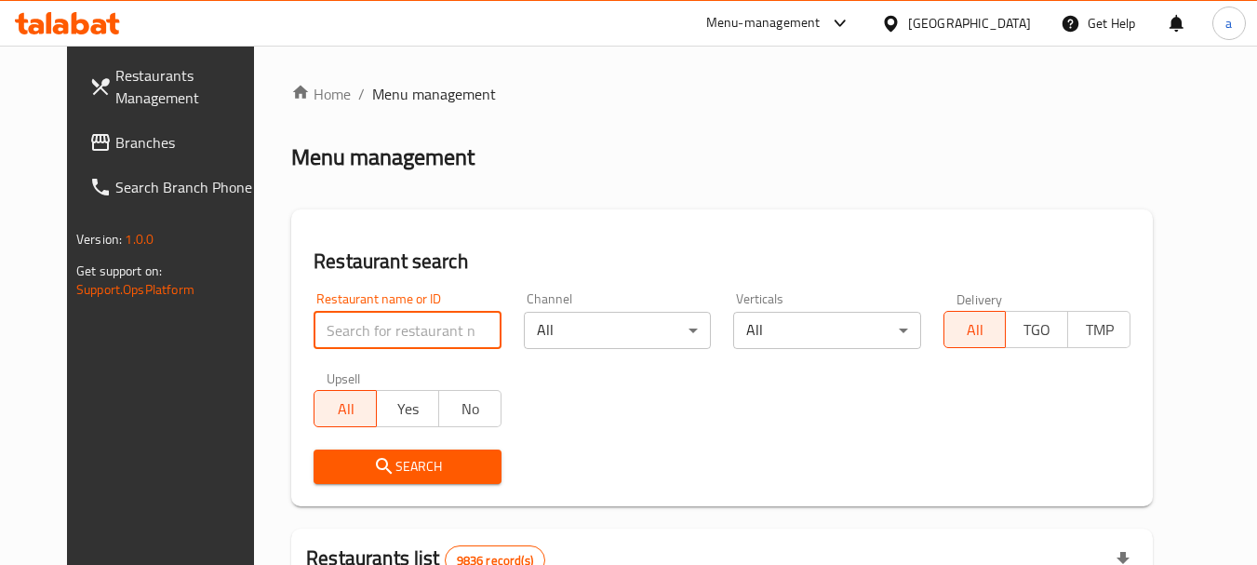
click at [397, 336] on input "search" at bounding box center [406, 330] width 187 height 37
paste input "695594"
type input "695594"
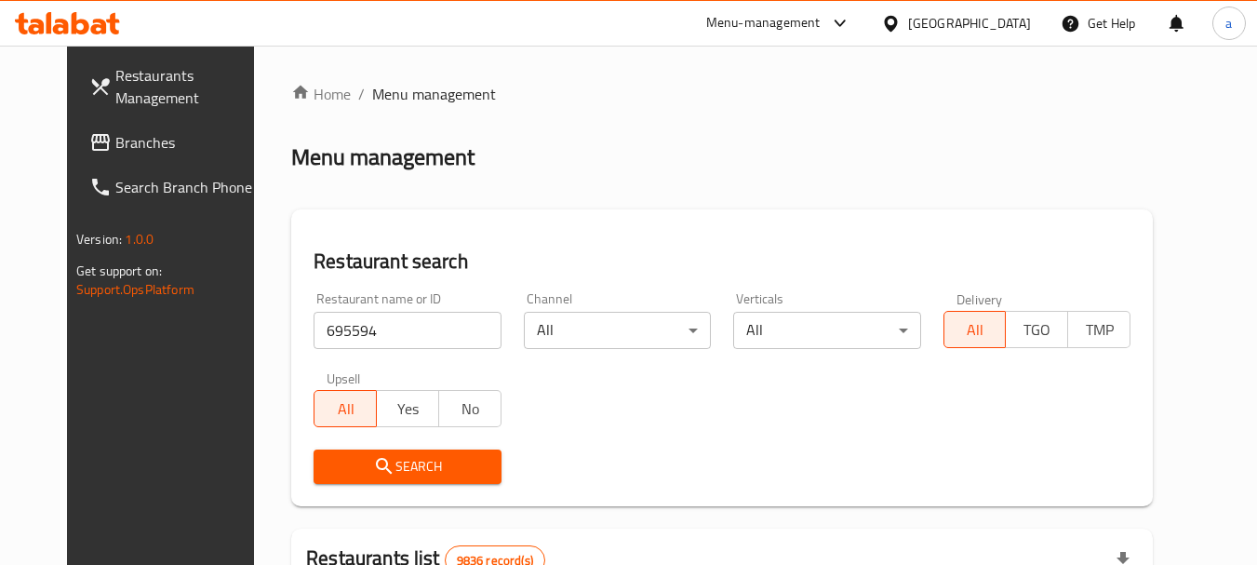
click at [408, 482] on button "Search" at bounding box center [406, 466] width 187 height 34
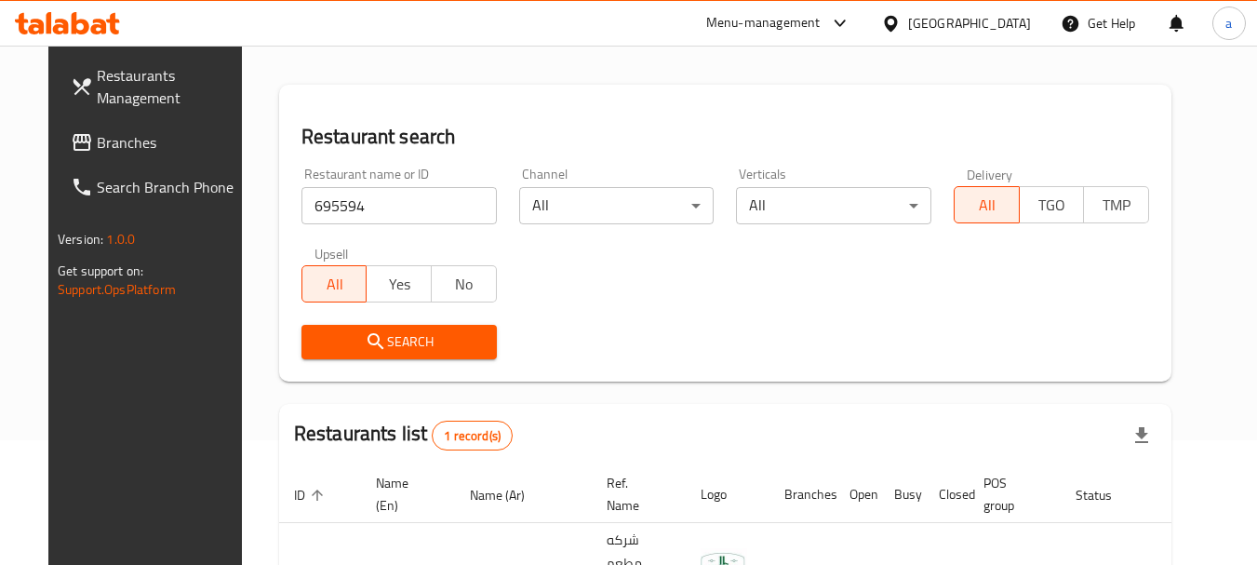
scroll to position [249, 0]
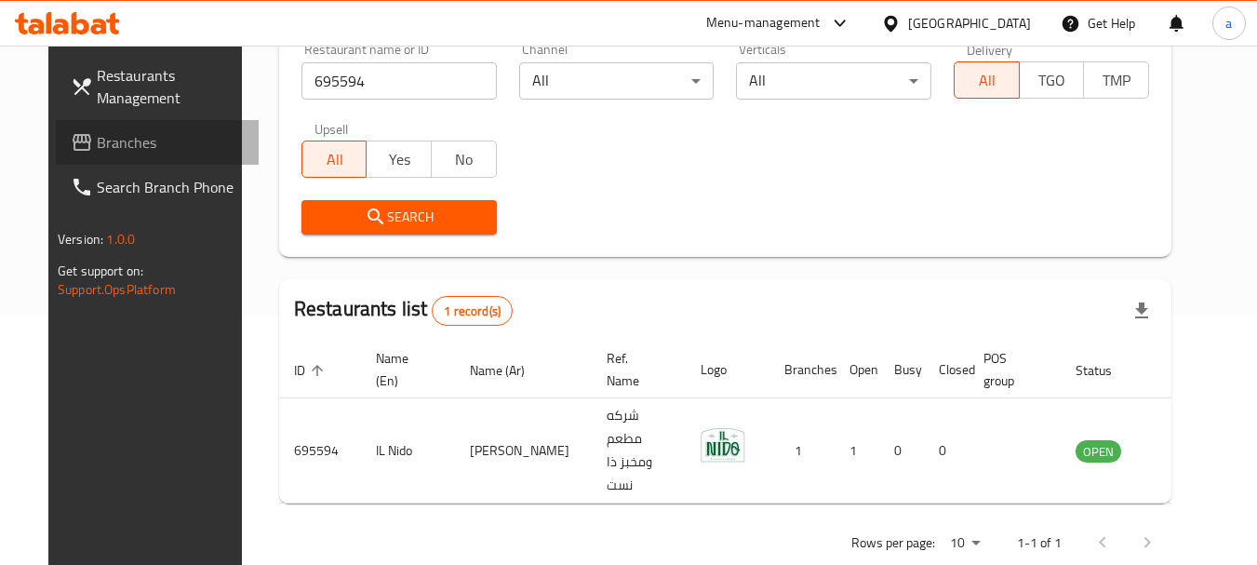
click at [103, 141] on span "Branches" at bounding box center [170, 142] width 147 height 22
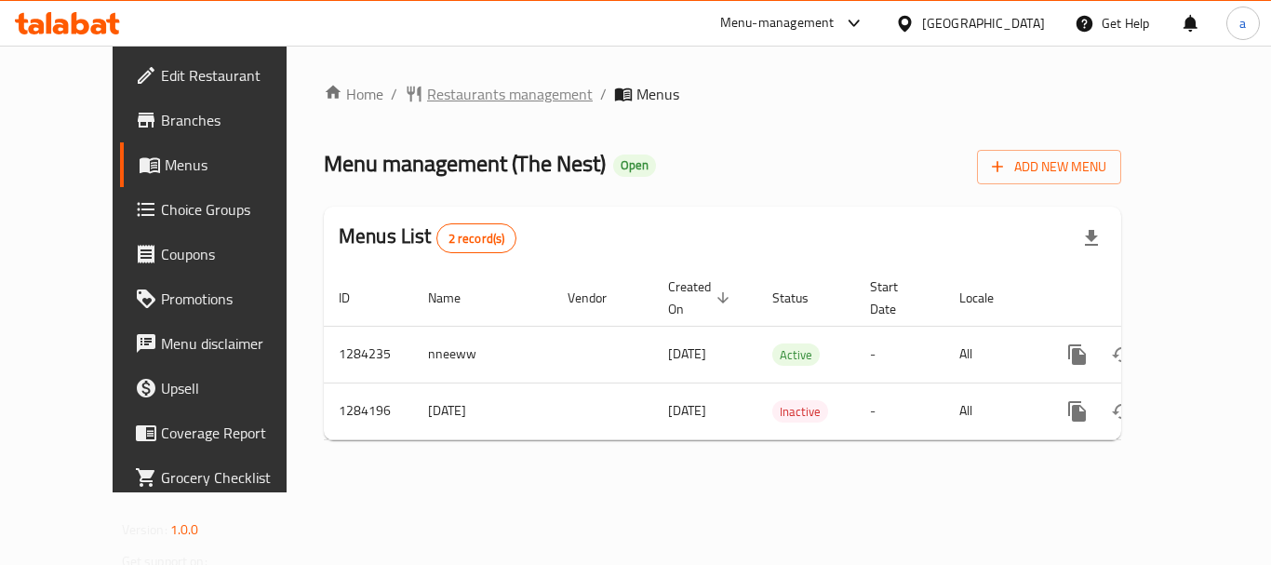
click at [427, 85] on span "Restaurants management" at bounding box center [510, 94] width 166 height 22
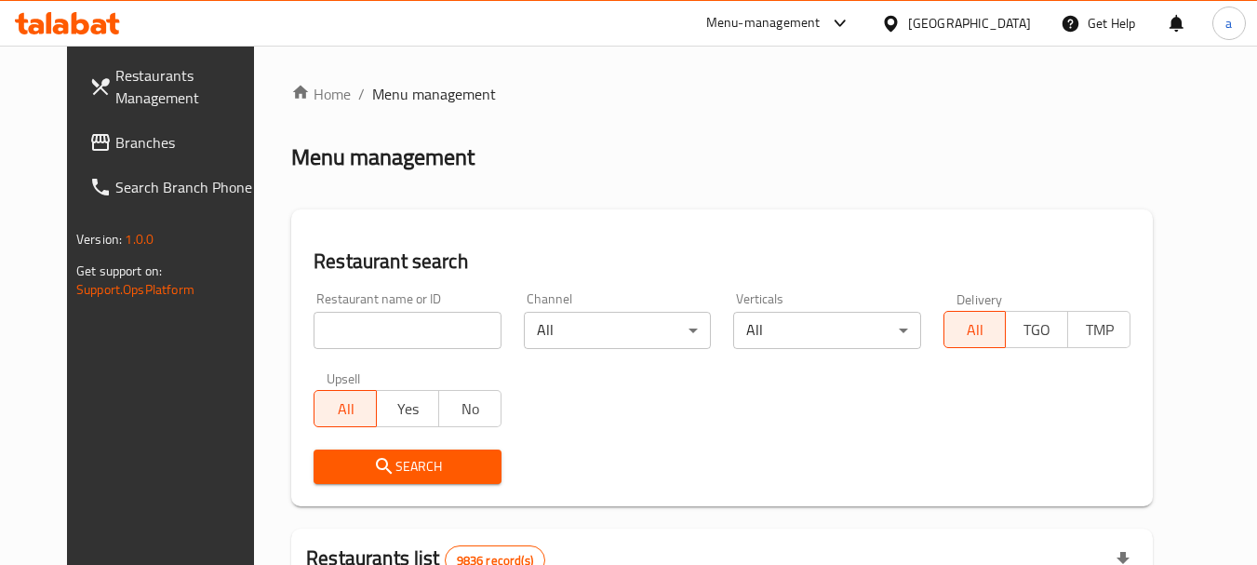
click at [416, 329] on input "search" at bounding box center [406, 330] width 187 height 37
paste input "695593"
type input "695593"
click at [420, 470] on span "Search" at bounding box center [406, 466] width 157 height 23
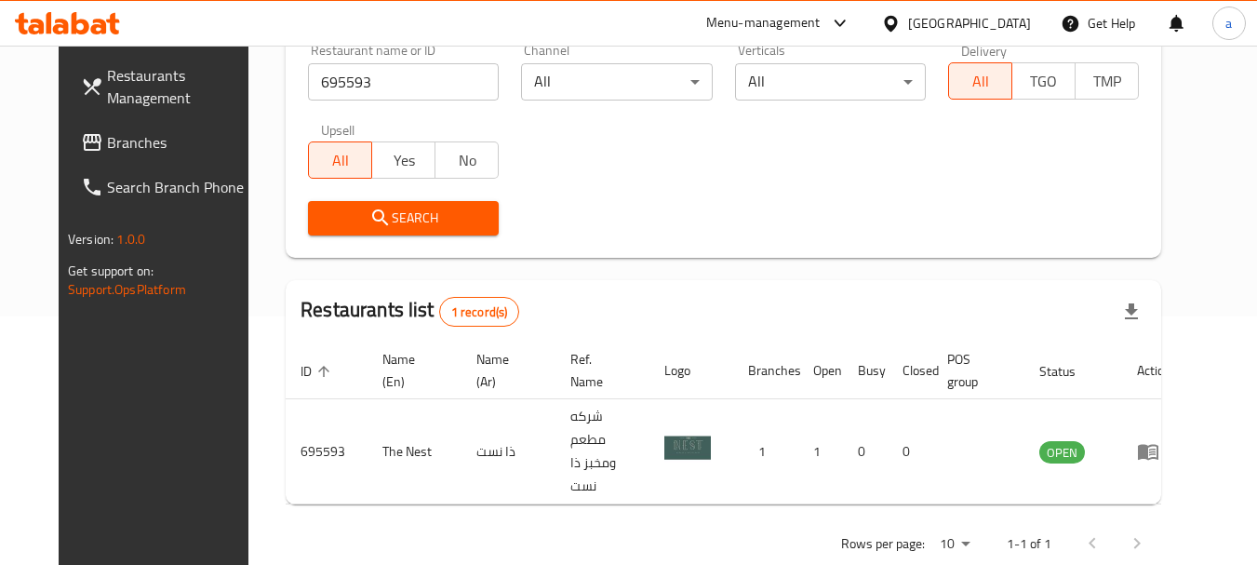
scroll to position [249, 0]
click at [1004, 26] on div "[GEOGRAPHIC_DATA]" at bounding box center [969, 23] width 123 height 20
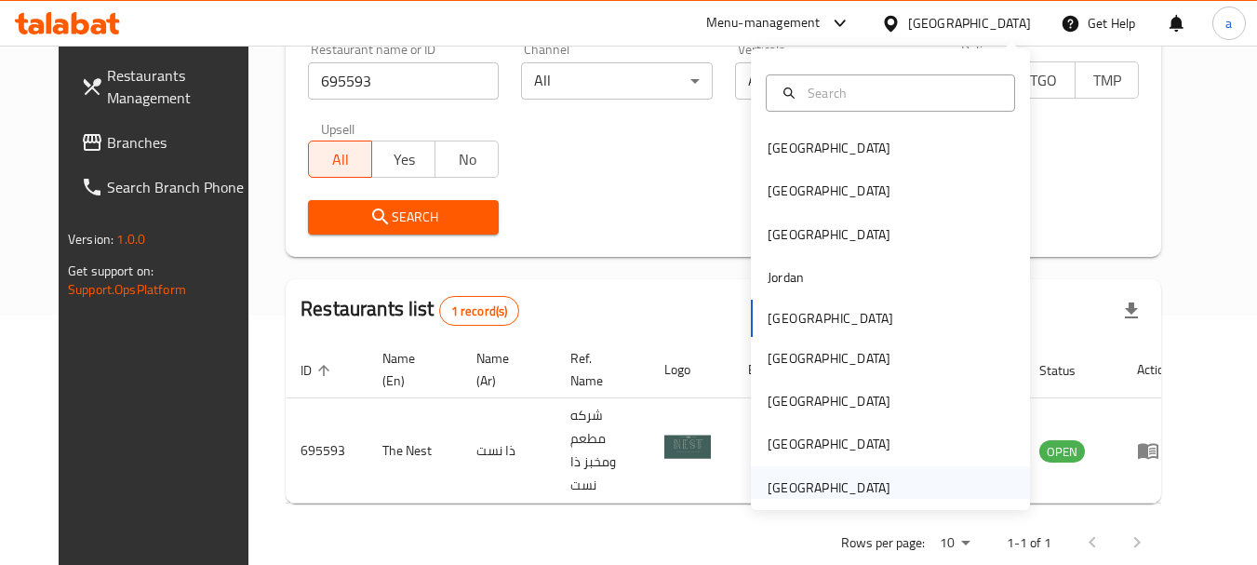
click at [840, 486] on div "[GEOGRAPHIC_DATA]" at bounding box center [828, 487] width 123 height 20
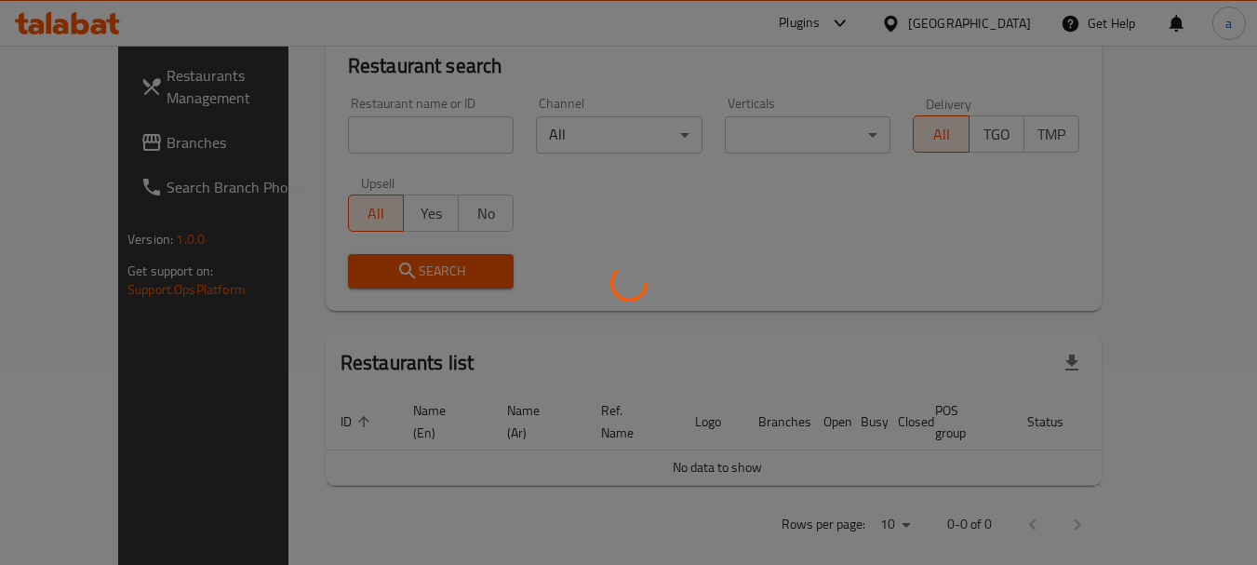
scroll to position [249, 0]
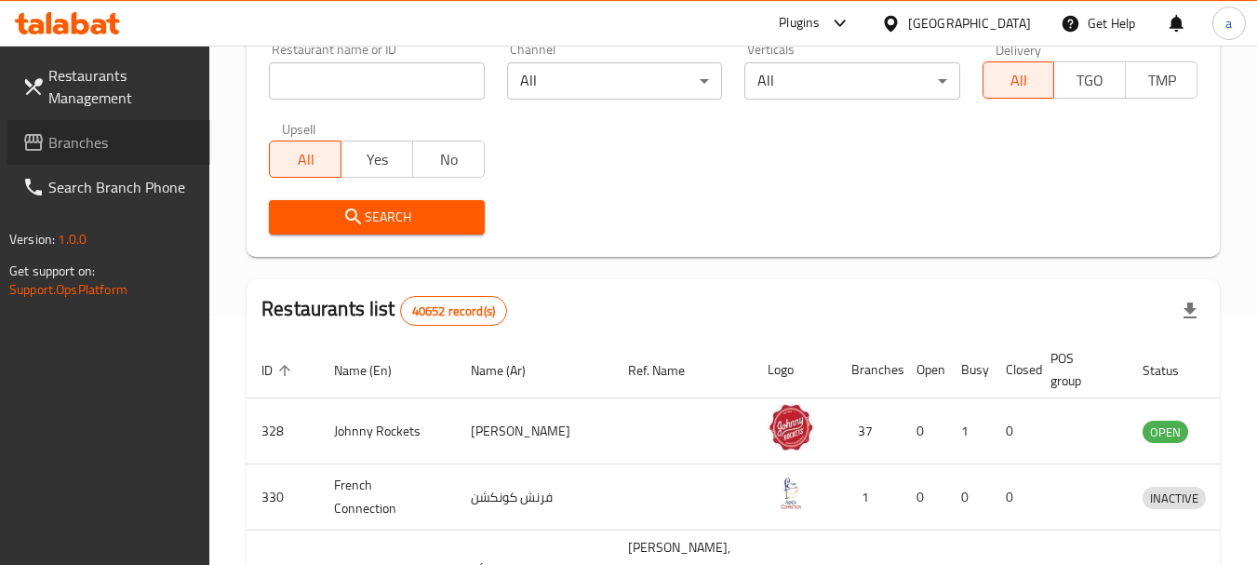
click at [84, 144] on span "Branches" at bounding box center [121, 142] width 147 height 22
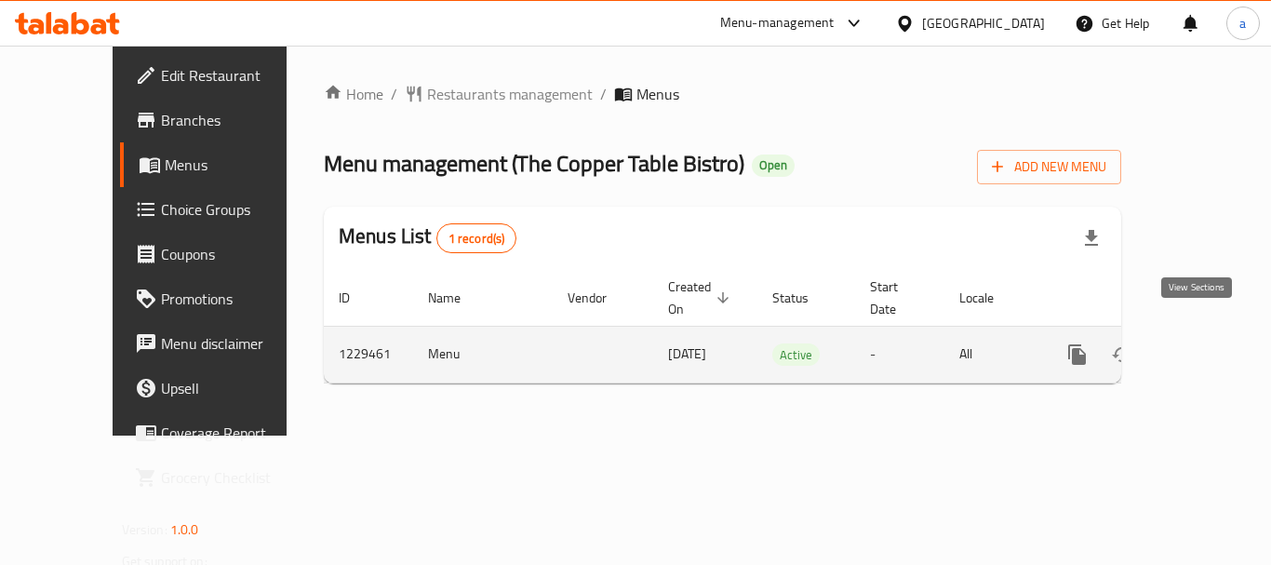
click at [1200, 343] on icon "enhanced table" at bounding box center [1211, 354] width 22 height 22
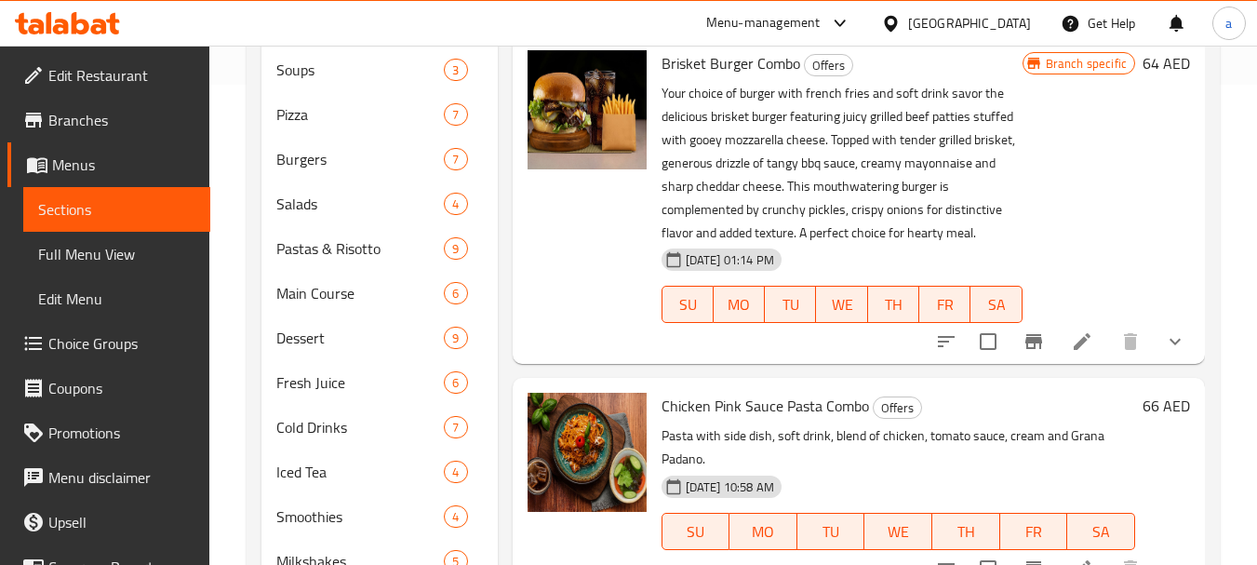
scroll to position [558, 0]
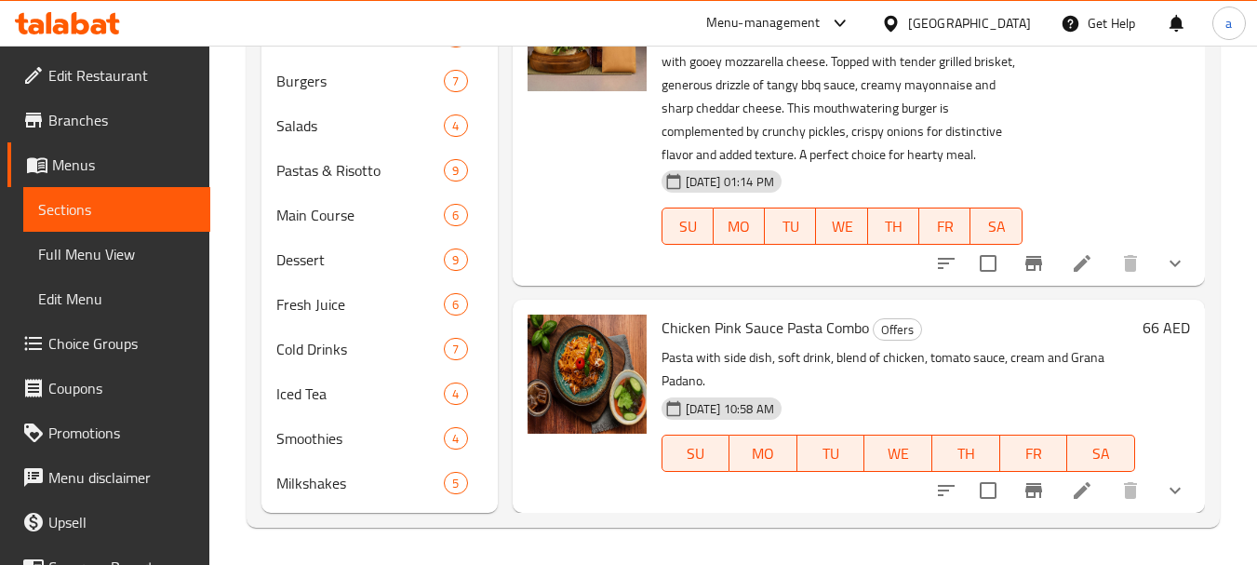
click at [101, 124] on span "Branches" at bounding box center [121, 120] width 147 height 22
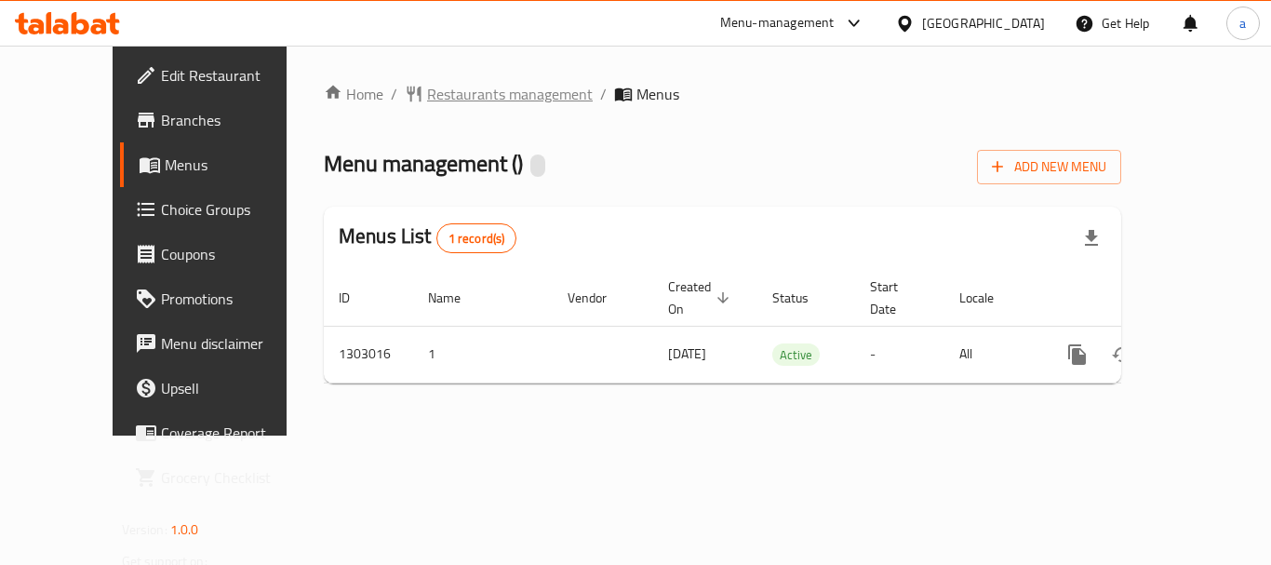
click at [427, 91] on span "Restaurants management" at bounding box center [510, 94] width 166 height 22
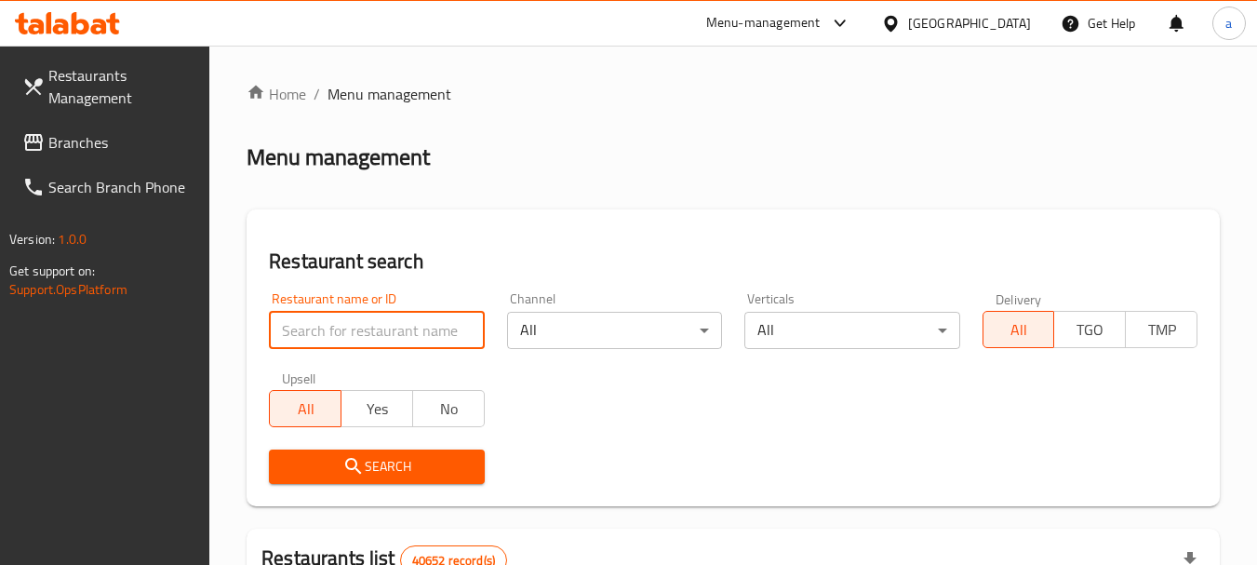
click at [444, 321] on input "search" at bounding box center [376, 330] width 215 height 37
paste input "702680"
type input "702680"
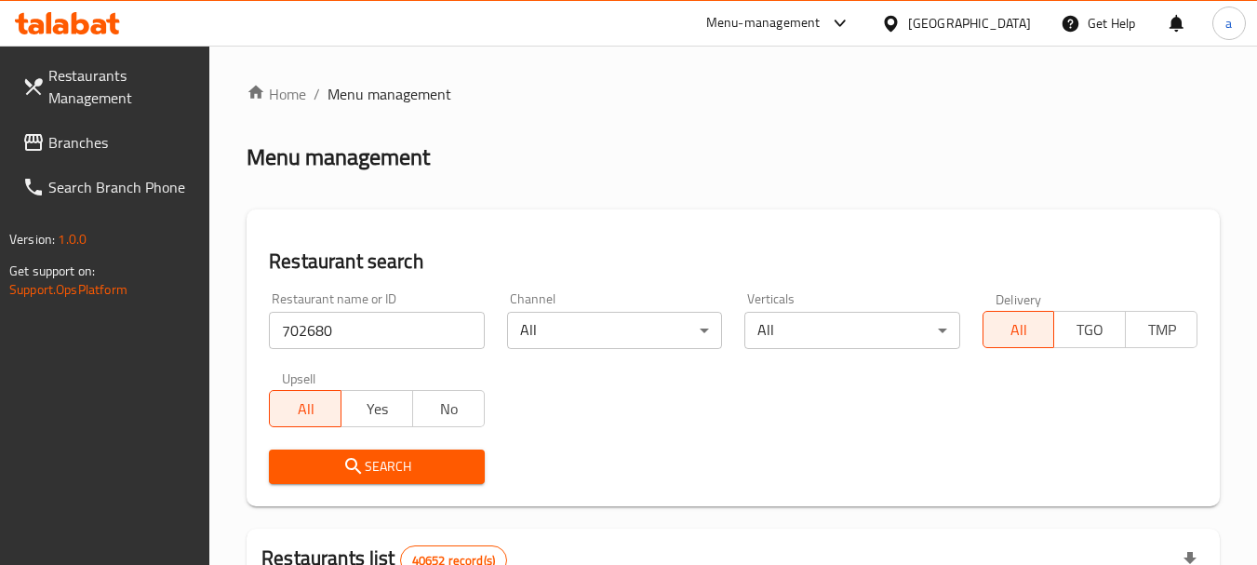
click at [437, 457] on span "Search" at bounding box center [376, 466] width 185 height 23
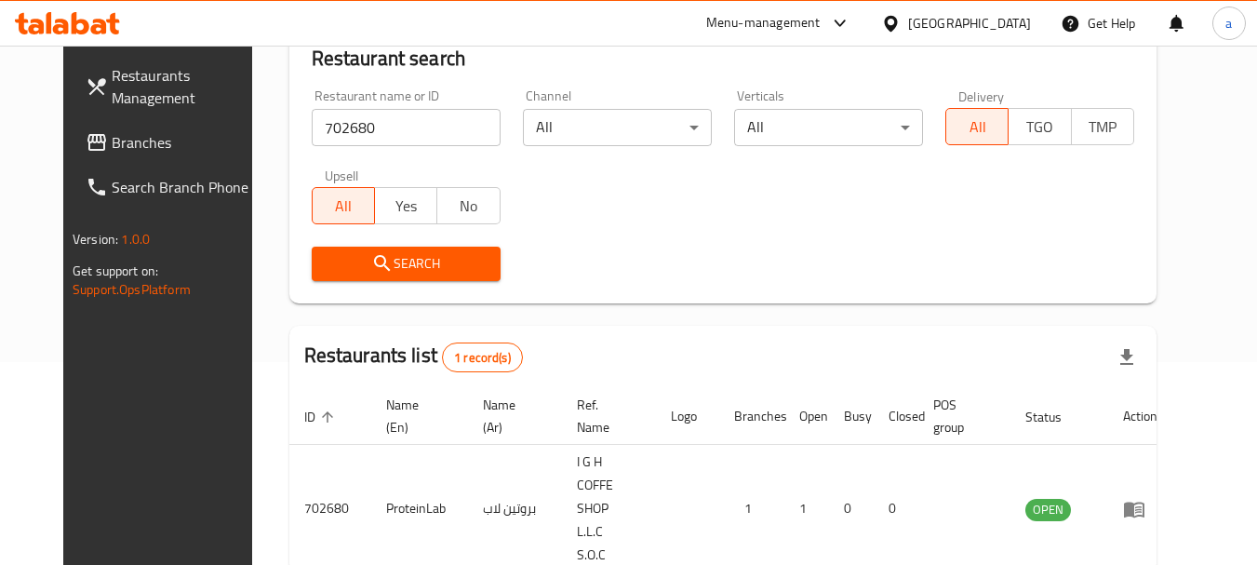
scroll to position [242, 0]
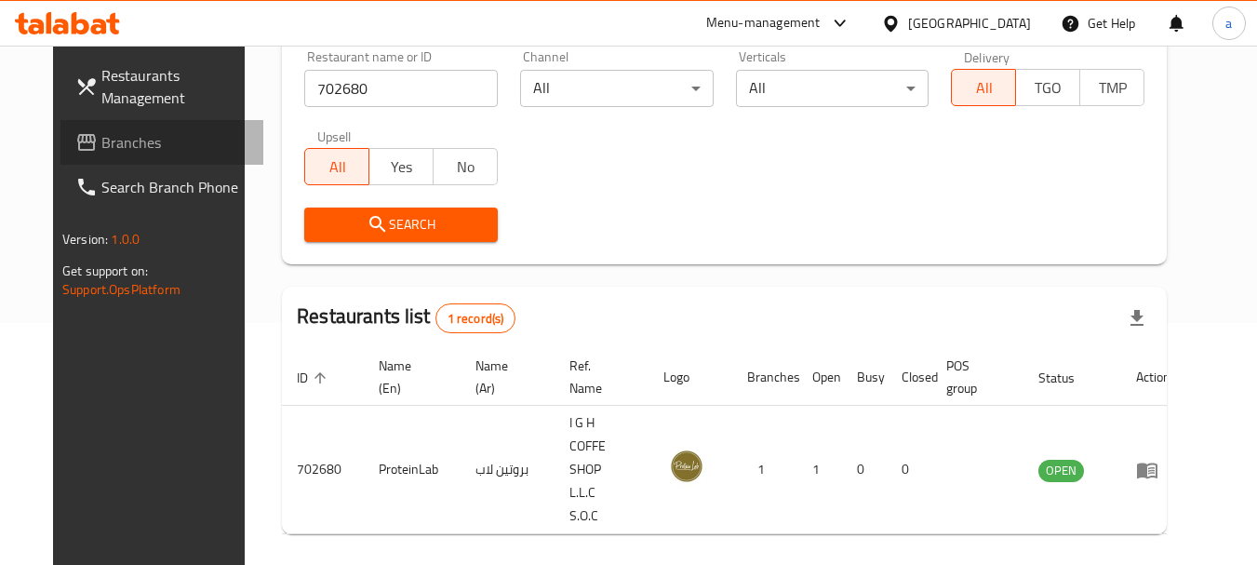
click at [127, 147] on span "Branches" at bounding box center [174, 142] width 147 height 22
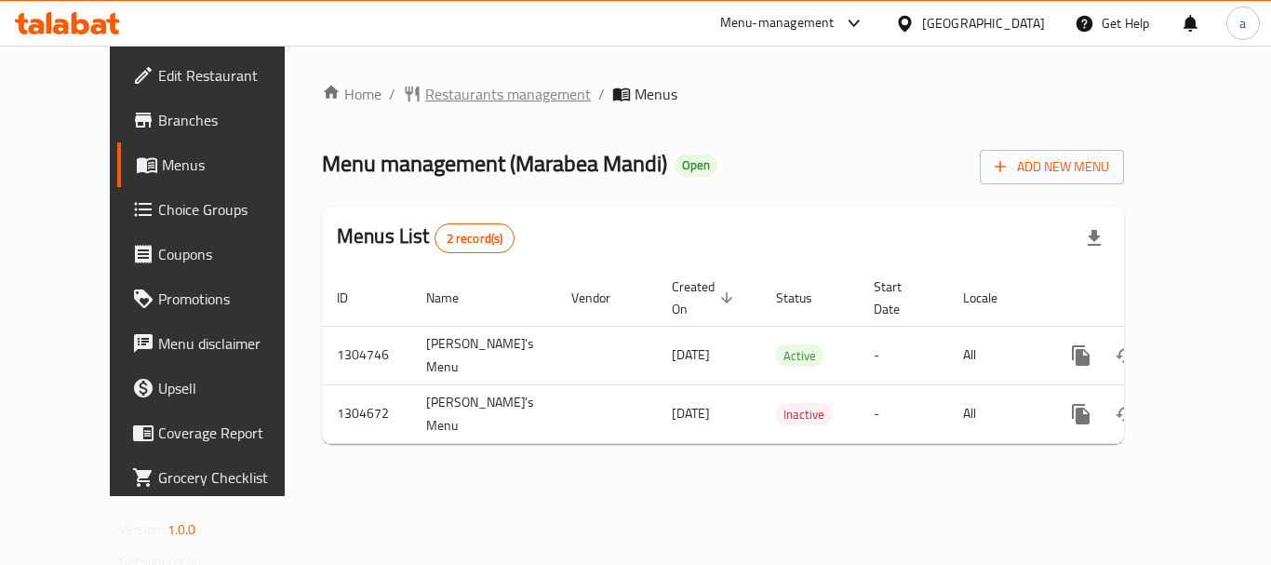
click at [429, 101] on span "Restaurants management" at bounding box center [508, 94] width 166 height 22
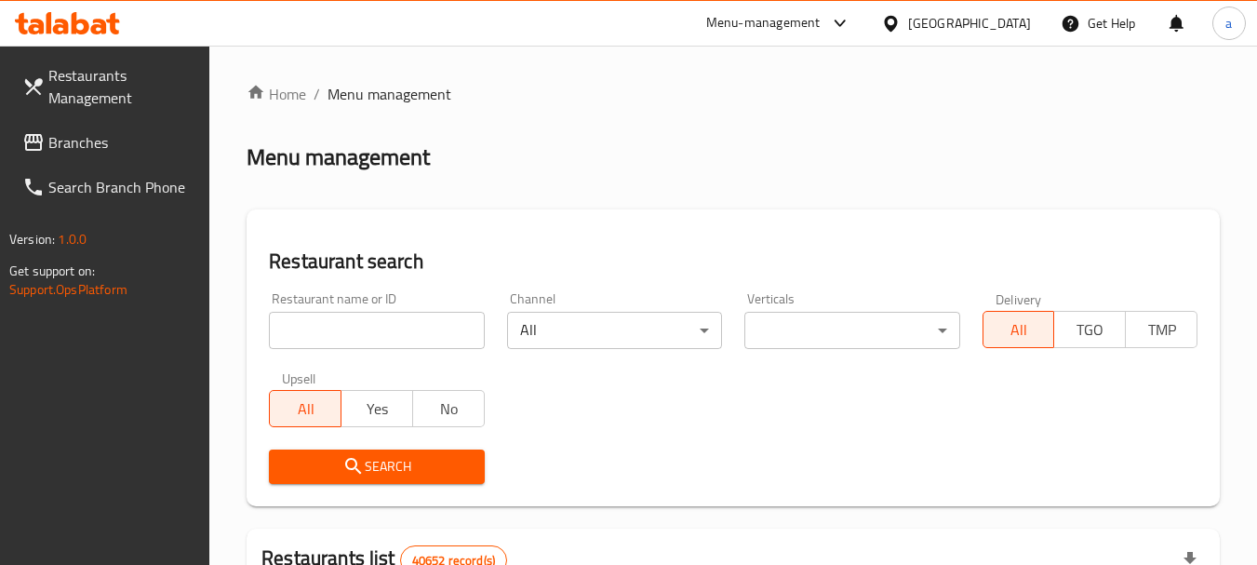
click at [406, 347] on input "search" at bounding box center [376, 330] width 215 height 37
paste input "703336"
type input "703336"
click at [423, 464] on span "Search" at bounding box center [376, 466] width 185 height 23
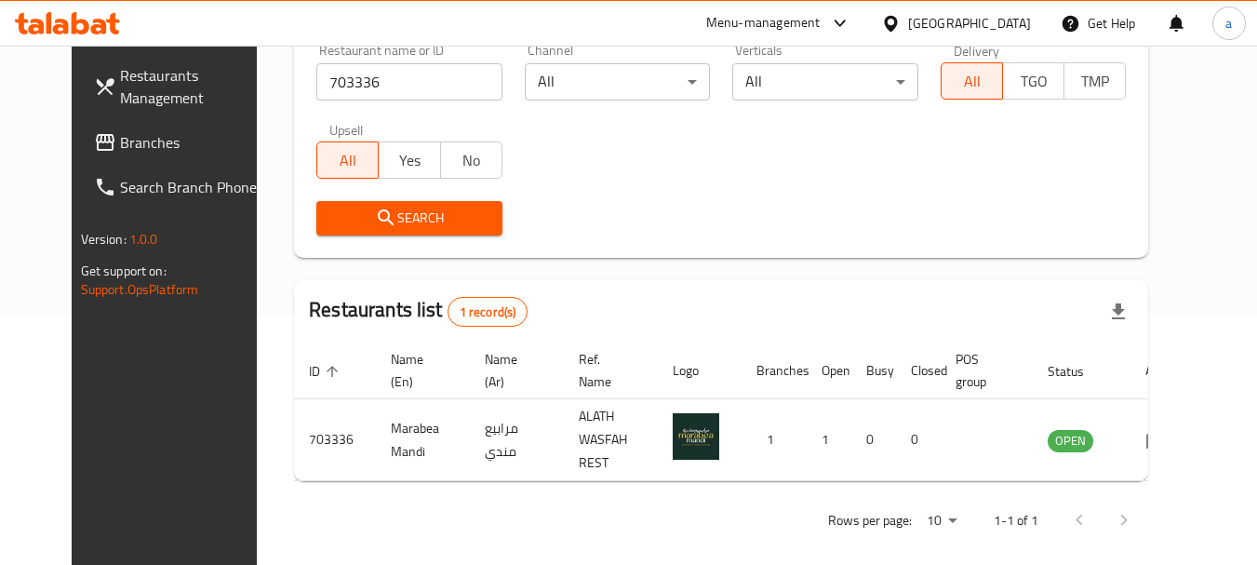
scroll to position [249, 0]
click at [968, 22] on div "United Arab Emirates" at bounding box center [969, 23] width 123 height 20
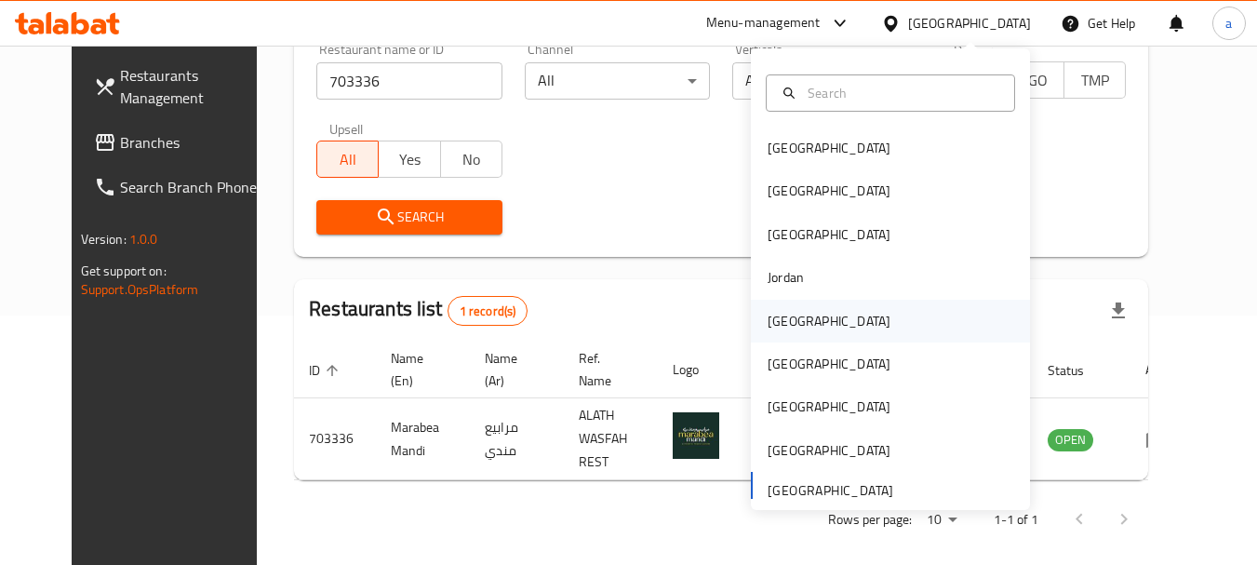
click at [812, 328] on div "[GEOGRAPHIC_DATA]" at bounding box center [890, 321] width 279 height 43
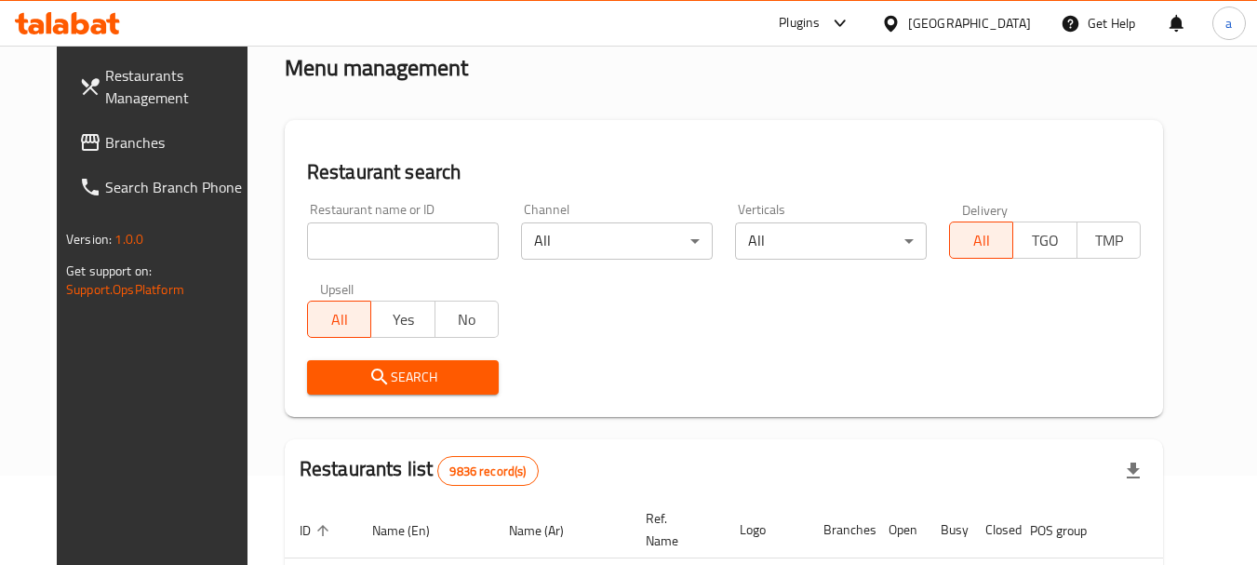
scroll to position [63, 0]
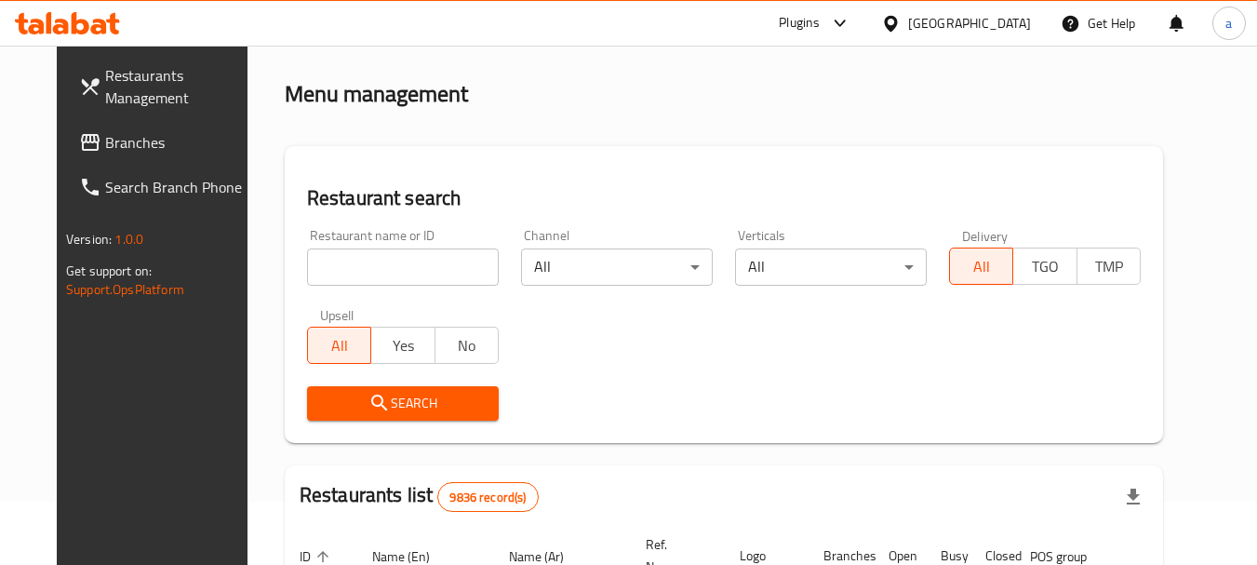
click at [105, 140] on span "Branches" at bounding box center [178, 142] width 147 height 22
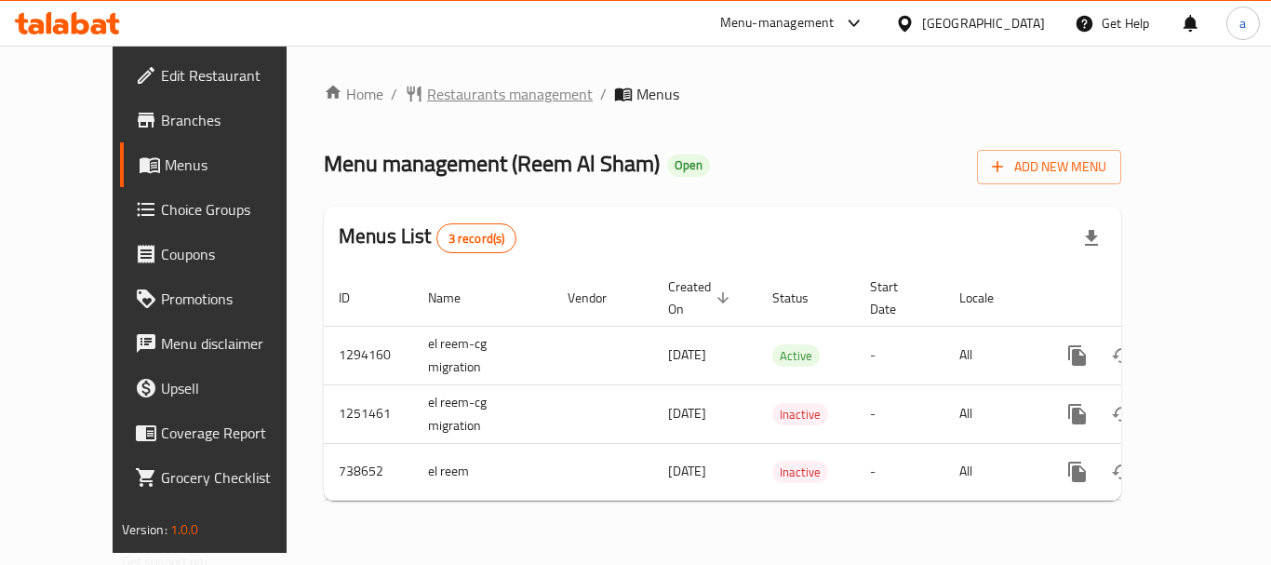
click at [427, 91] on span "Restaurants management" at bounding box center [510, 94] width 166 height 22
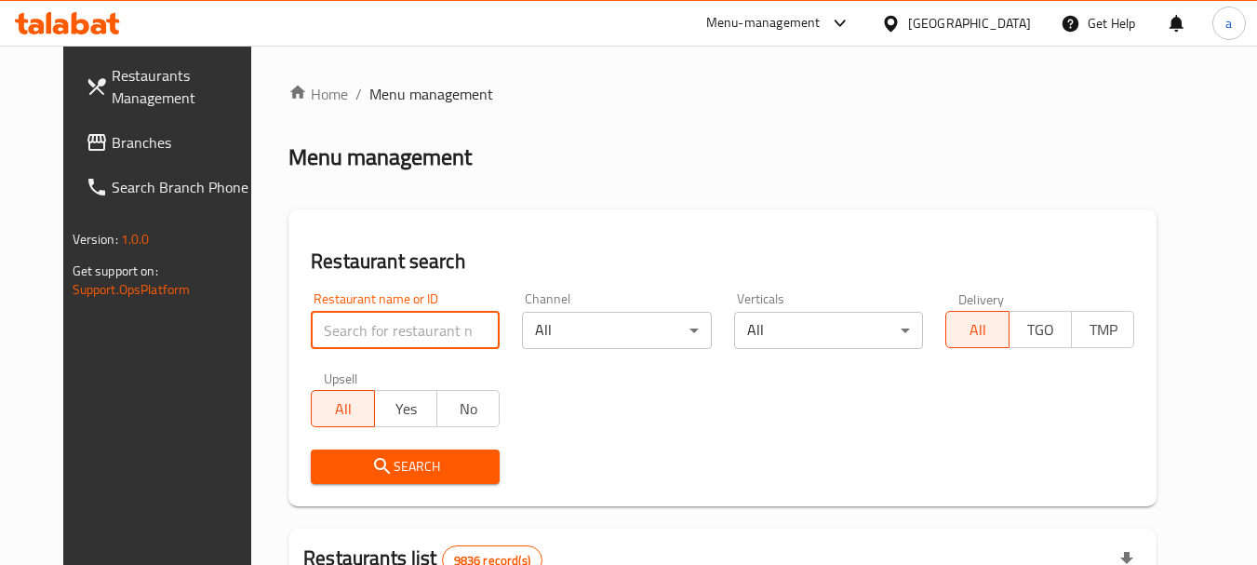
click at [413, 336] on input "search" at bounding box center [405, 330] width 189 height 37
paste input "647644"
type input "647644"
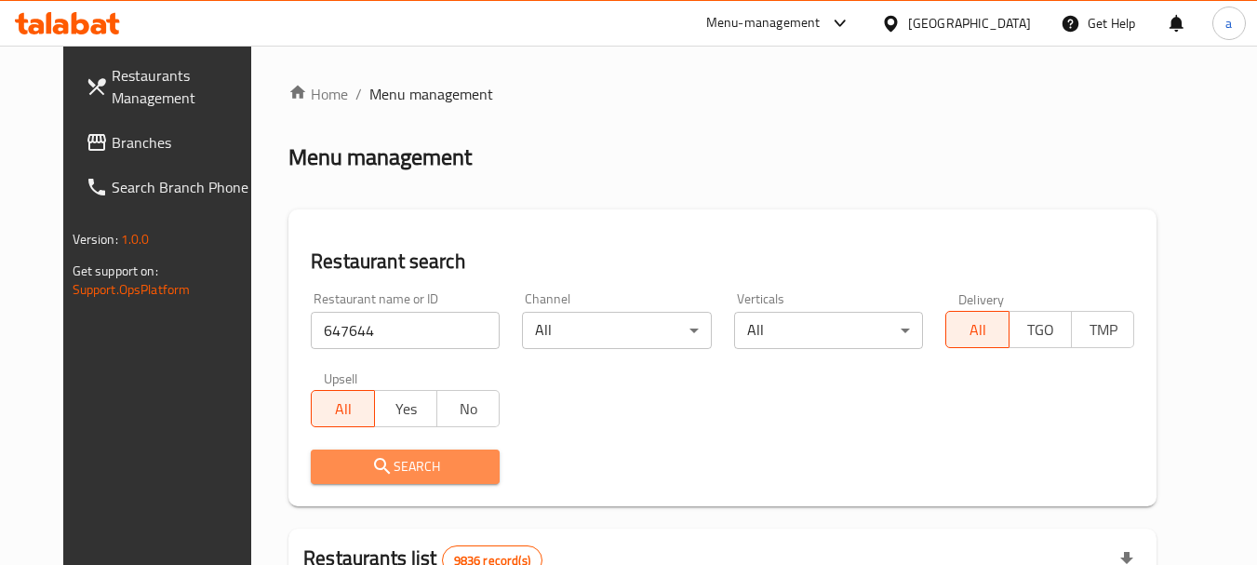
click at [405, 463] on span "Search" at bounding box center [405, 466] width 159 height 23
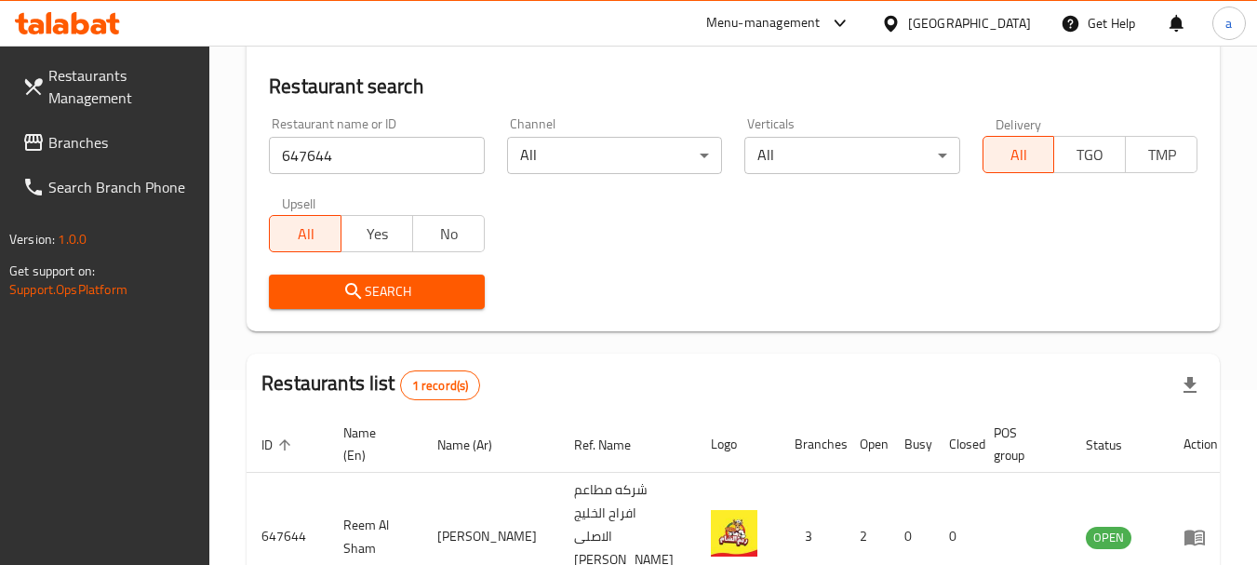
scroll to position [288, 0]
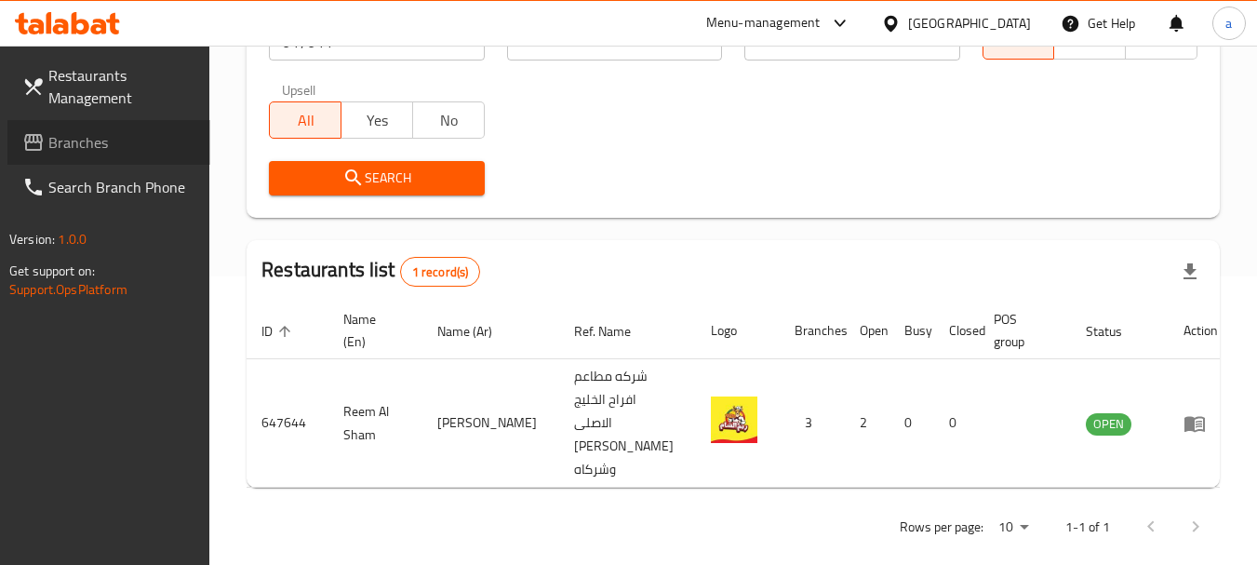
click at [91, 136] on span "Branches" at bounding box center [121, 142] width 147 height 22
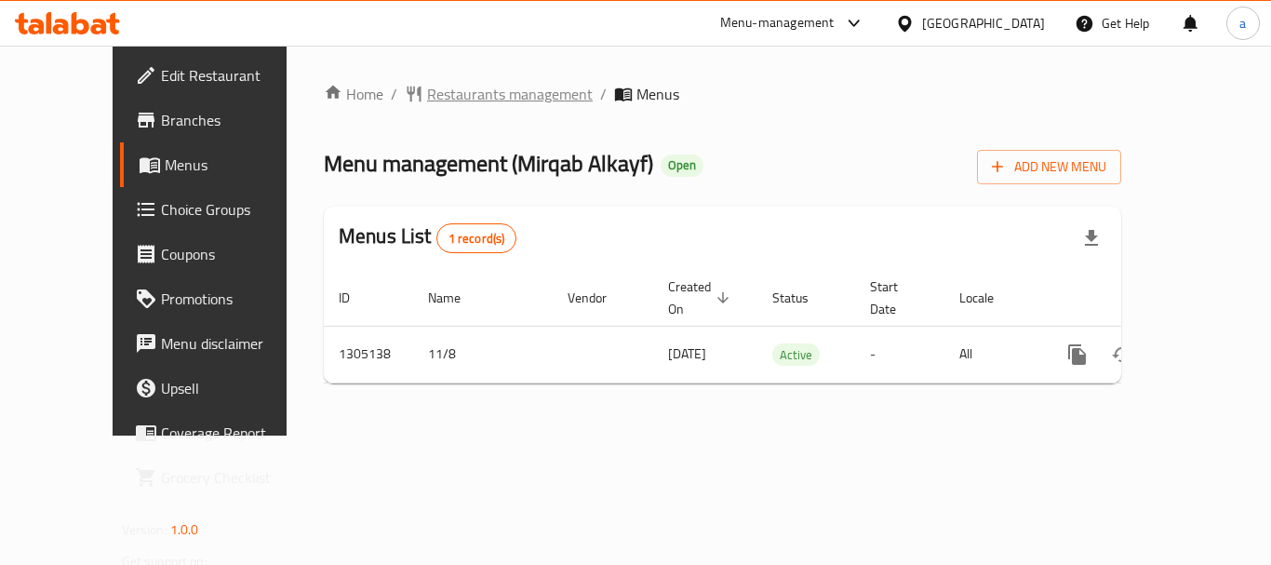
click at [427, 96] on span "Restaurants management" at bounding box center [510, 94] width 166 height 22
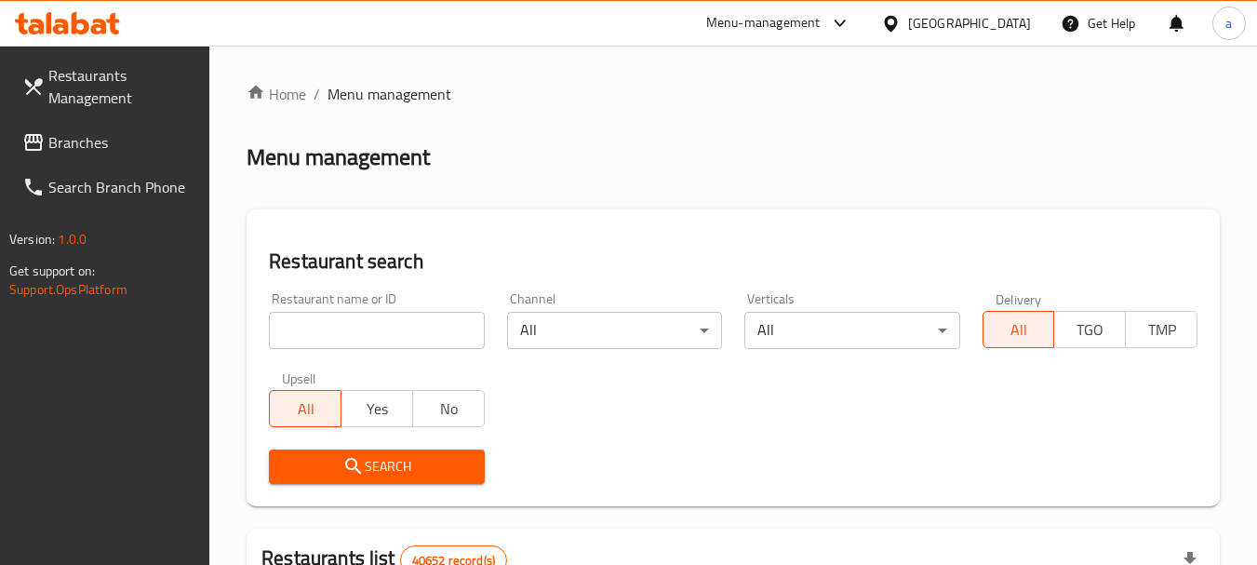
click at [397, 327] on input "search" at bounding box center [376, 330] width 215 height 37
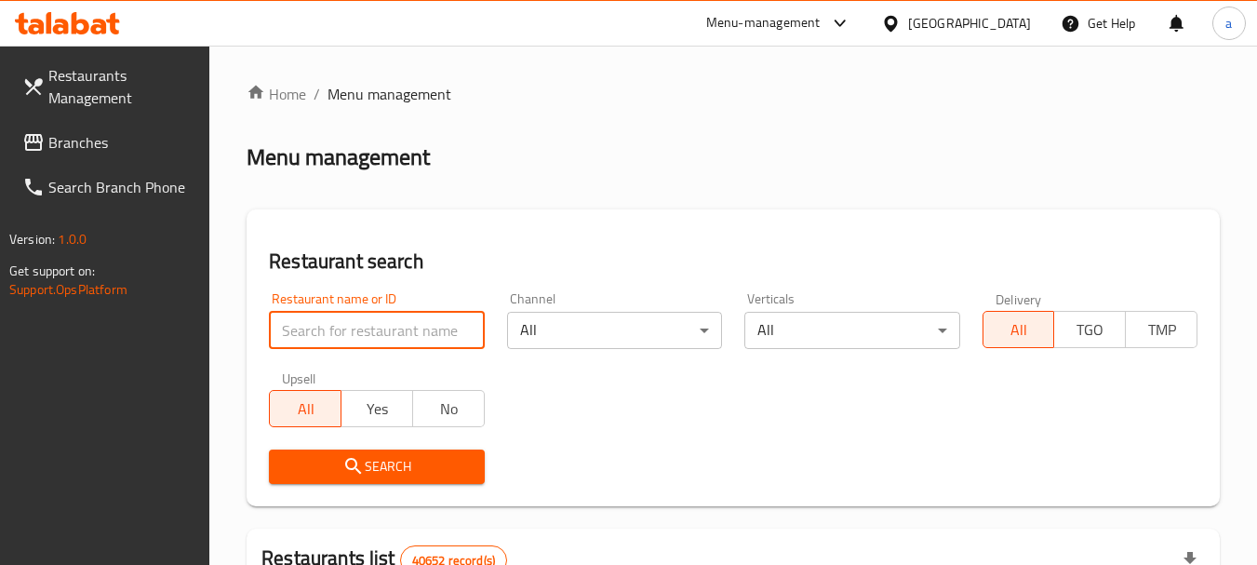
paste input "703553"
type input "703553"
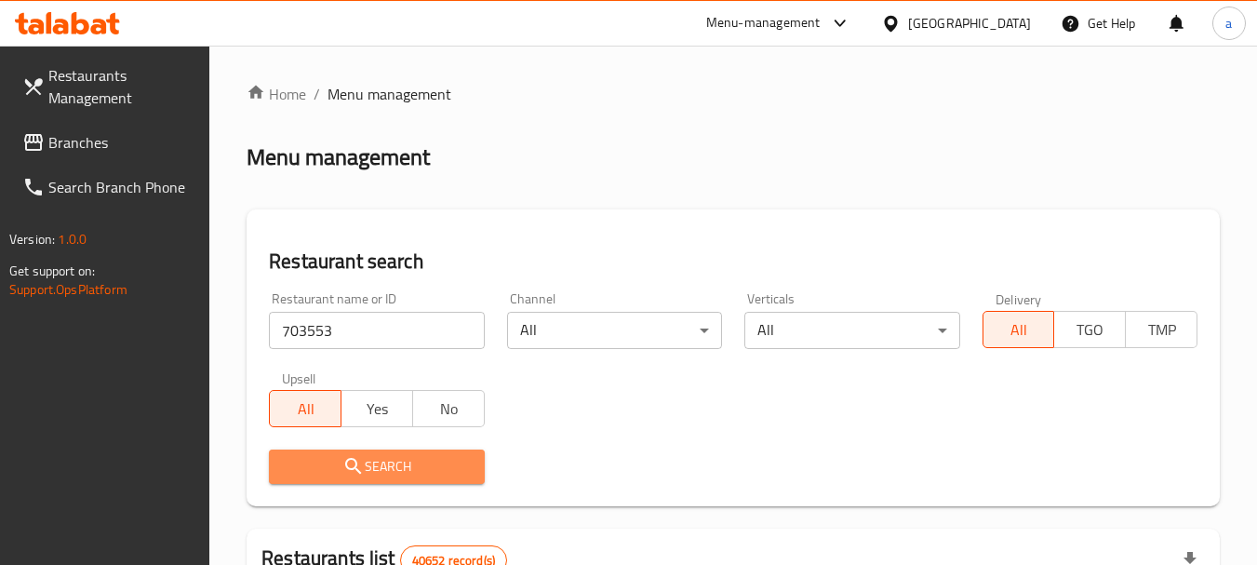
click at [388, 463] on span "Search" at bounding box center [376, 466] width 185 height 23
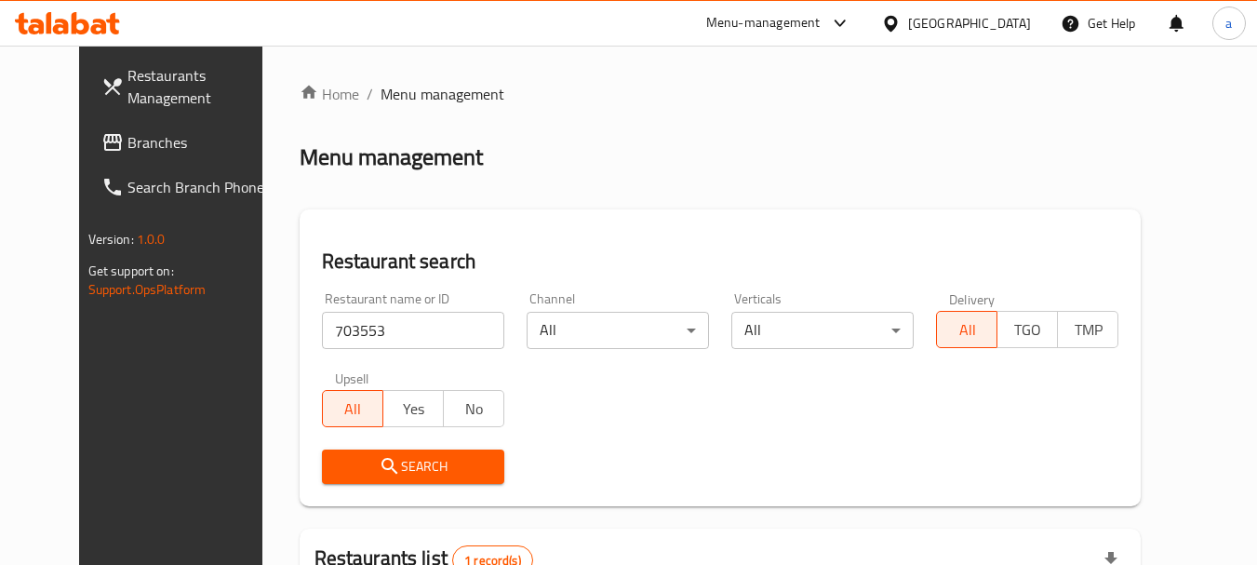
scroll to position [242, 0]
